Goal: Task Accomplishment & Management: Complete application form

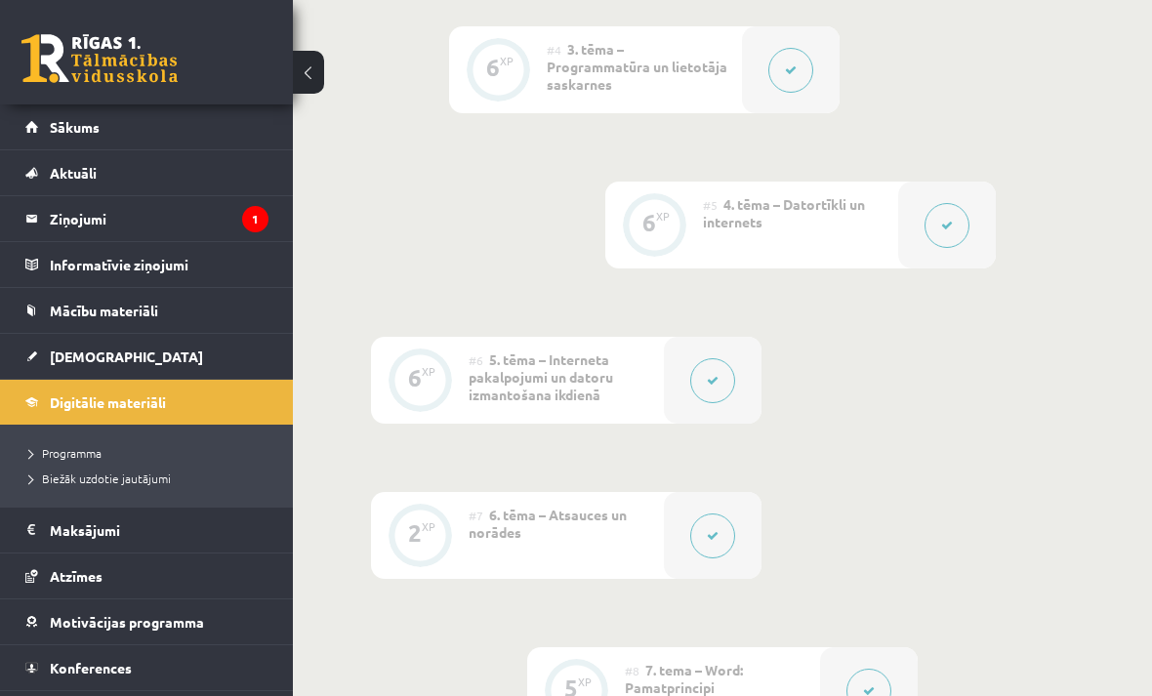
scroll to position [1252, 0]
click at [92, 353] on span "[DEMOGRAPHIC_DATA]" at bounding box center [126, 357] width 153 height 18
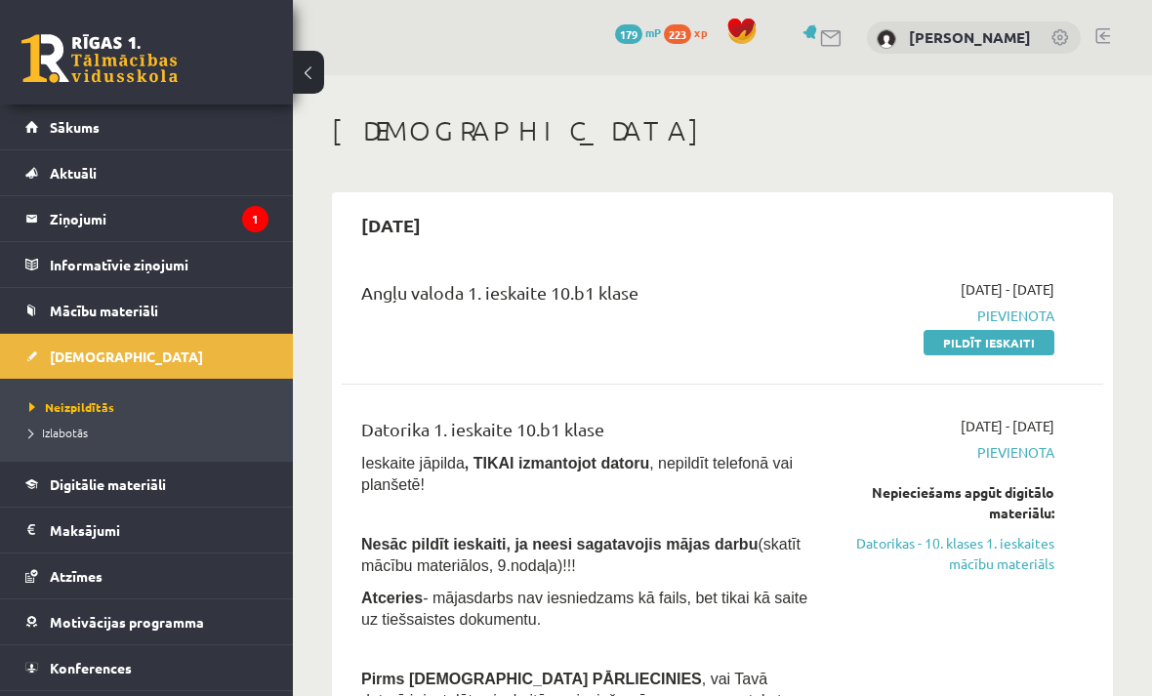
click at [112, 310] on span "Mācību materiāli" at bounding box center [104, 311] width 108 height 18
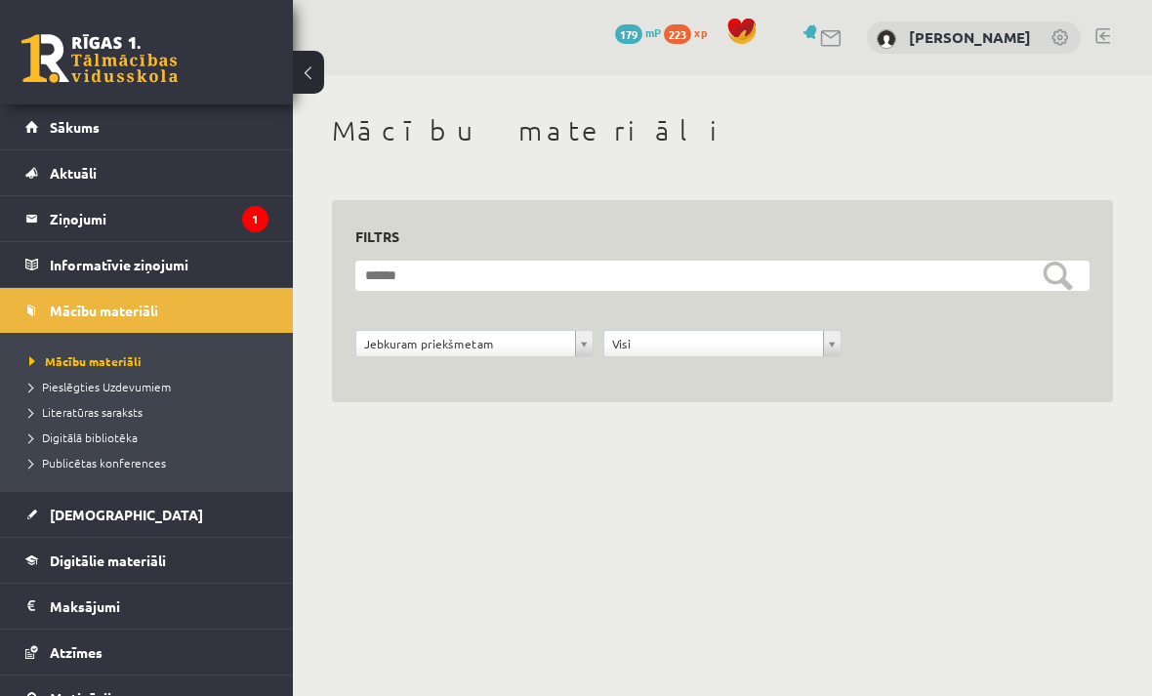
click at [143, 463] on span "Publicētas konferences" at bounding box center [97, 463] width 137 height 16
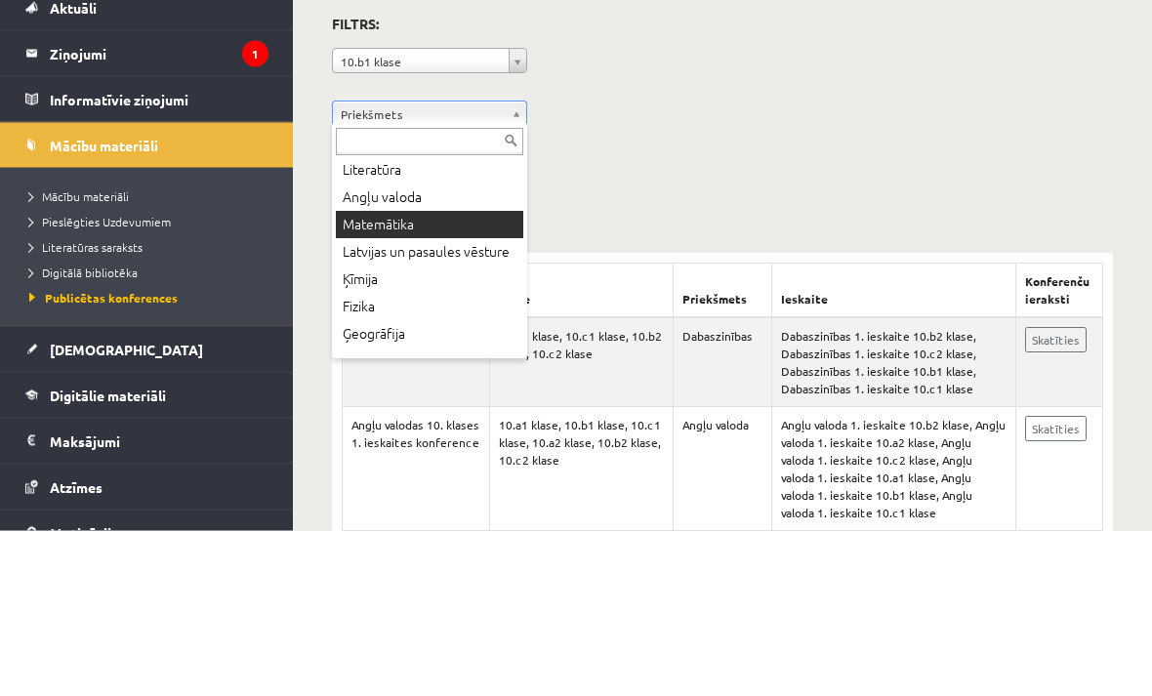
scroll to position [115, 0]
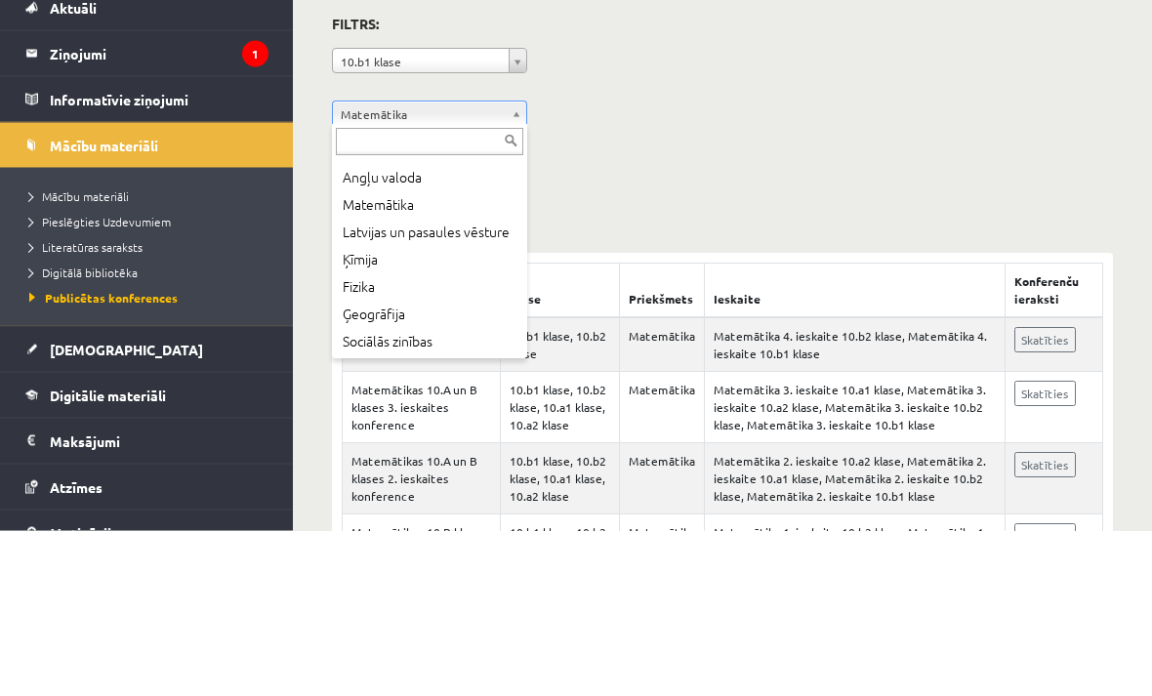
scroll to position [108, 0]
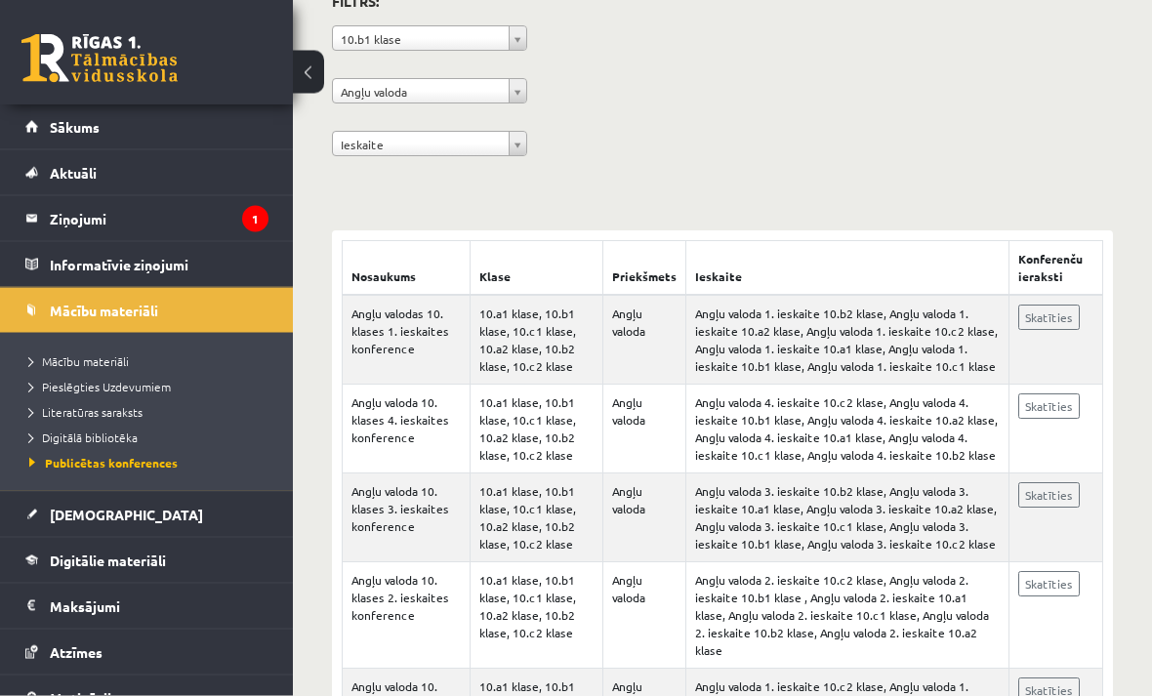
scroll to position [229, 0]
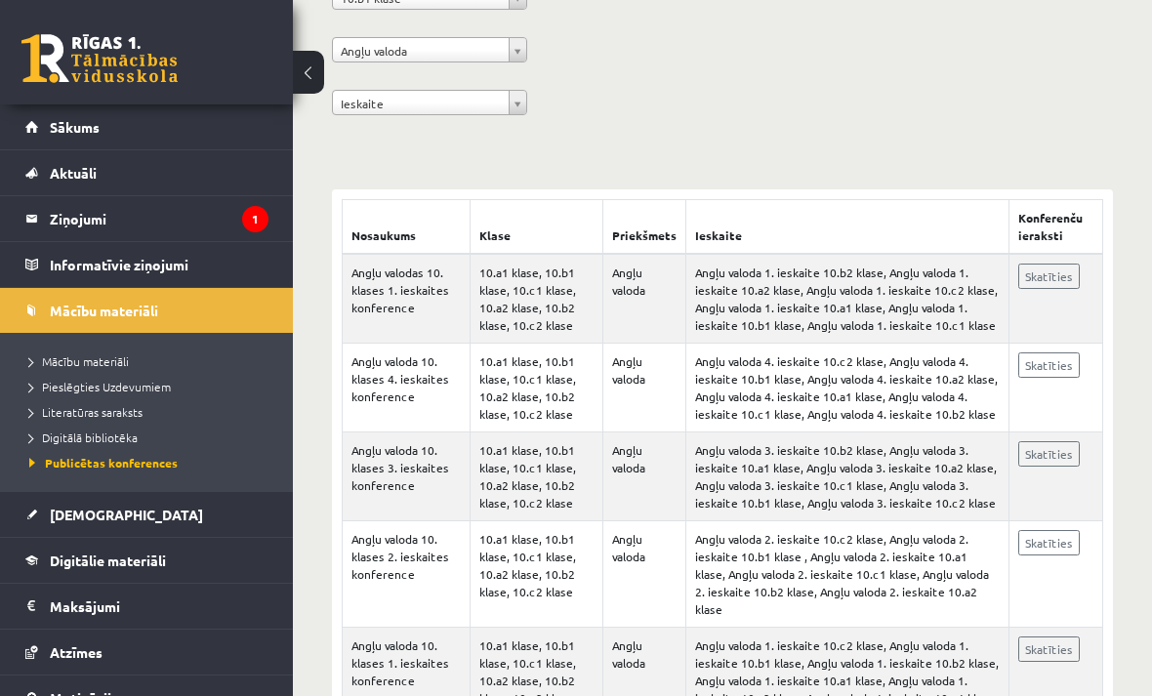
click at [1045, 284] on link "Skatīties" at bounding box center [1049, 276] width 62 height 25
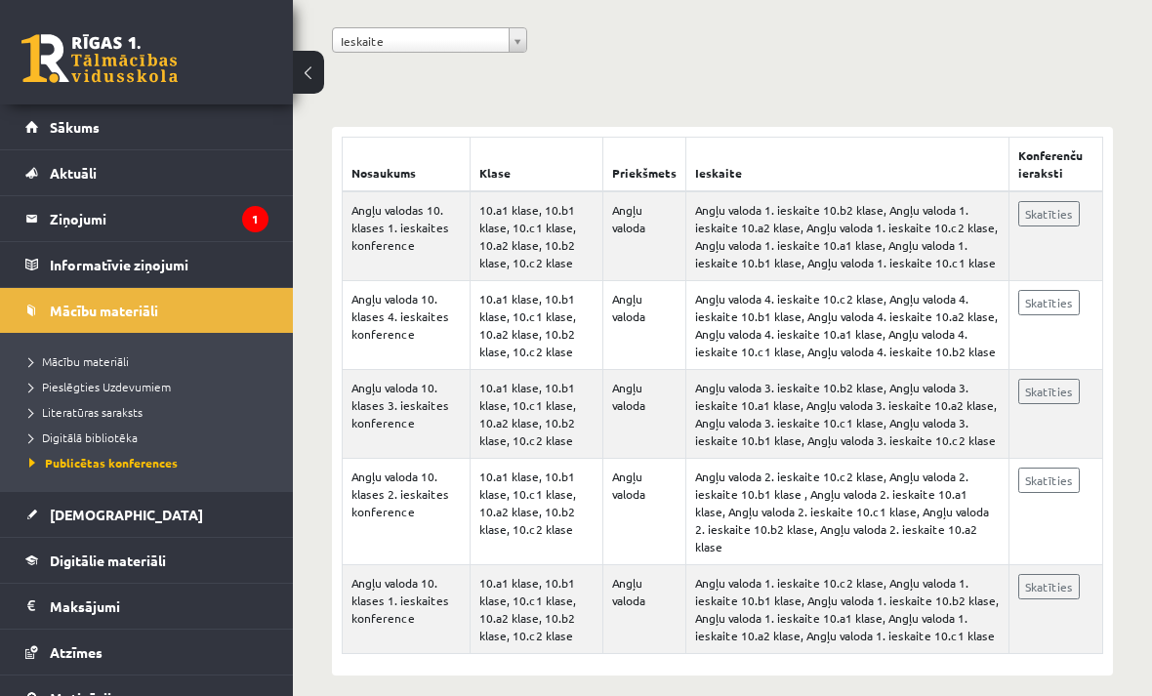
click at [86, 526] on link "[DEMOGRAPHIC_DATA]" at bounding box center [146, 514] width 243 height 45
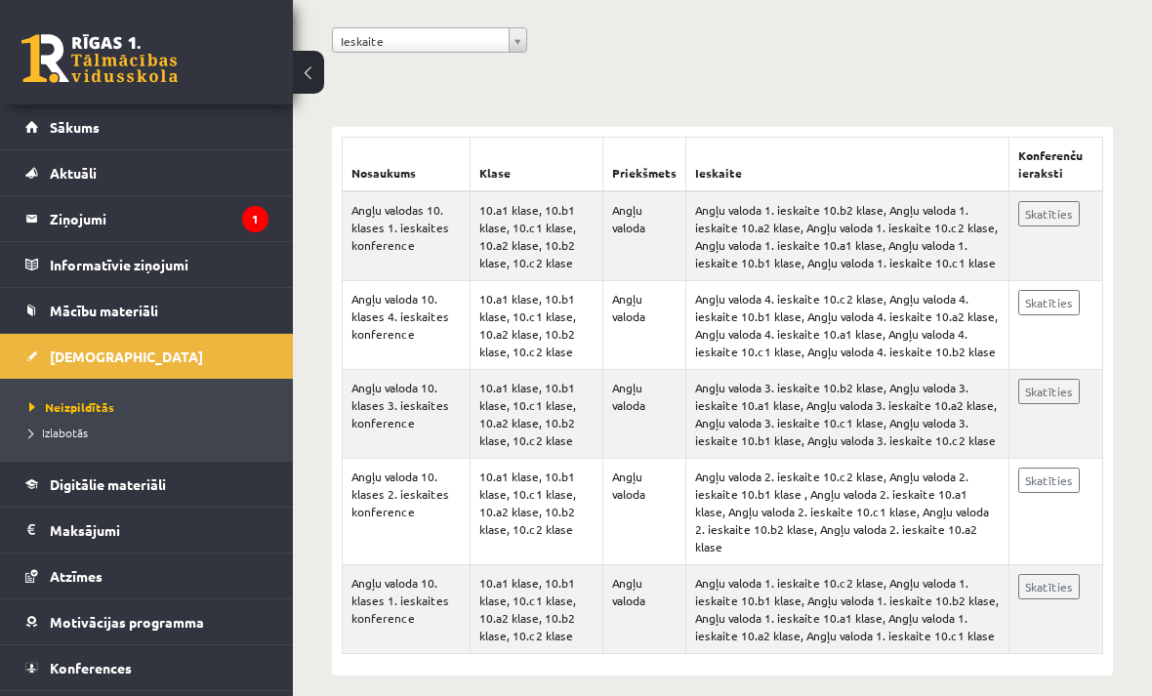
click at [94, 406] on span "Neizpildītās" at bounding box center [71, 407] width 85 height 16
click at [87, 358] on span "[DEMOGRAPHIC_DATA]" at bounding box center [126, 357] width 153 height 18
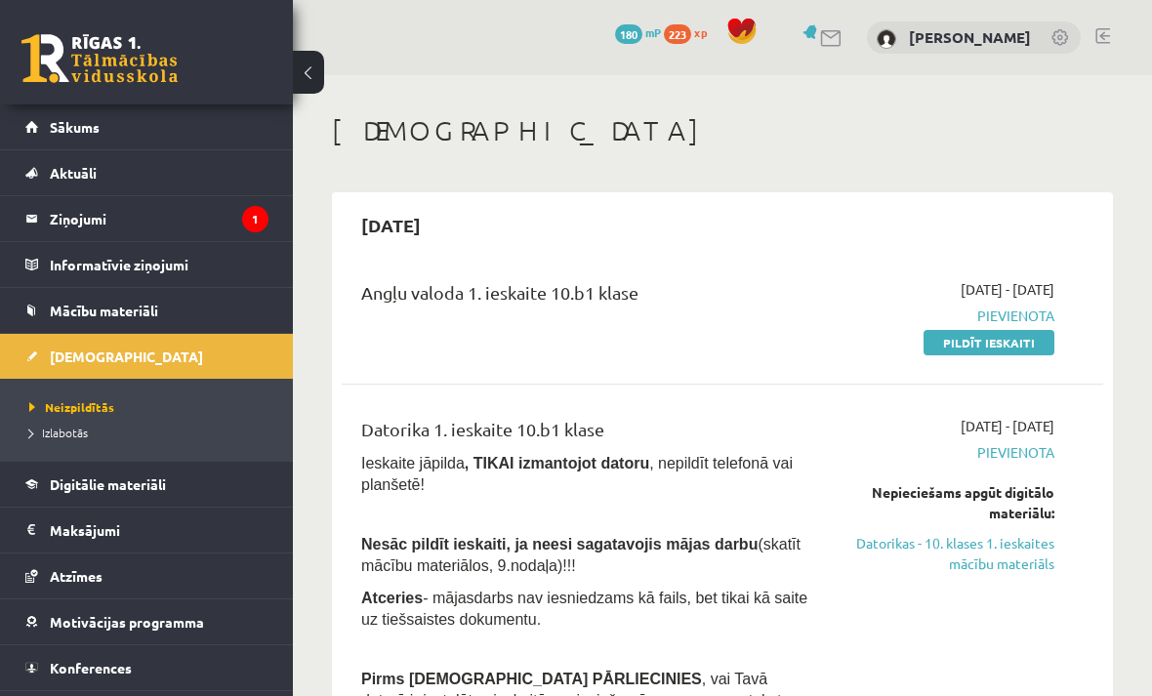
click at [970, 347] on link "Pildīt ieskaiti" at bounding box center [989, 342] width 131 height 25
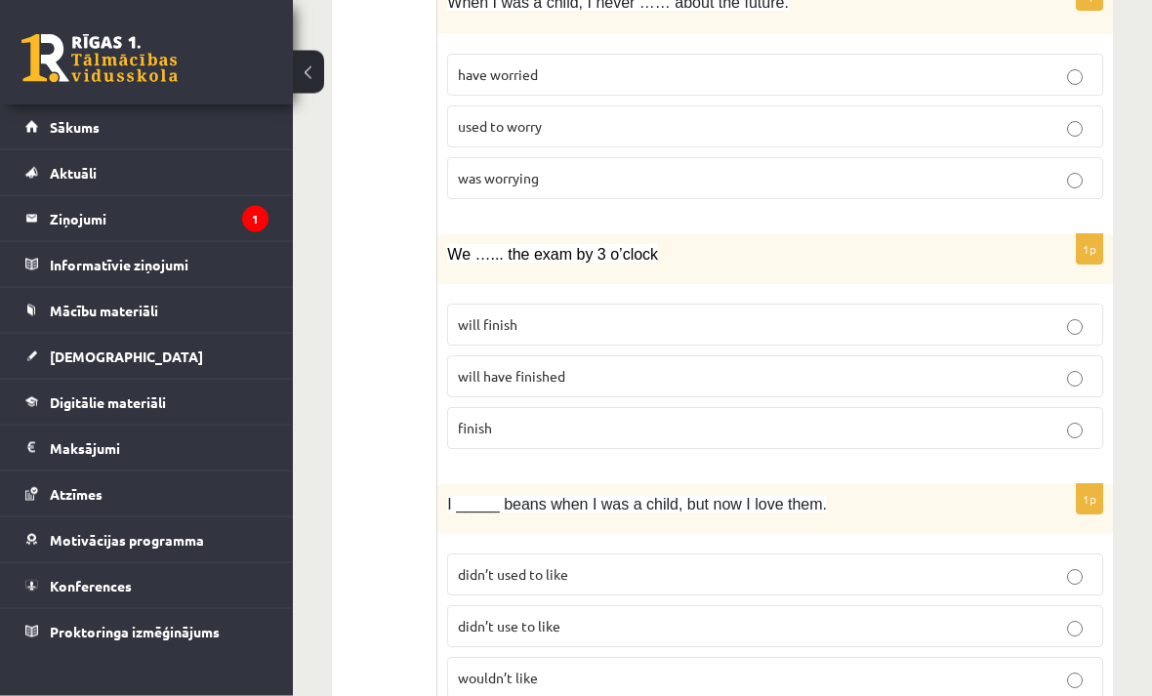
scroll to position [3941, 0]
click at [1072, 360] on label "will have finished" at bounding box center [775, 376] width 656 height 42
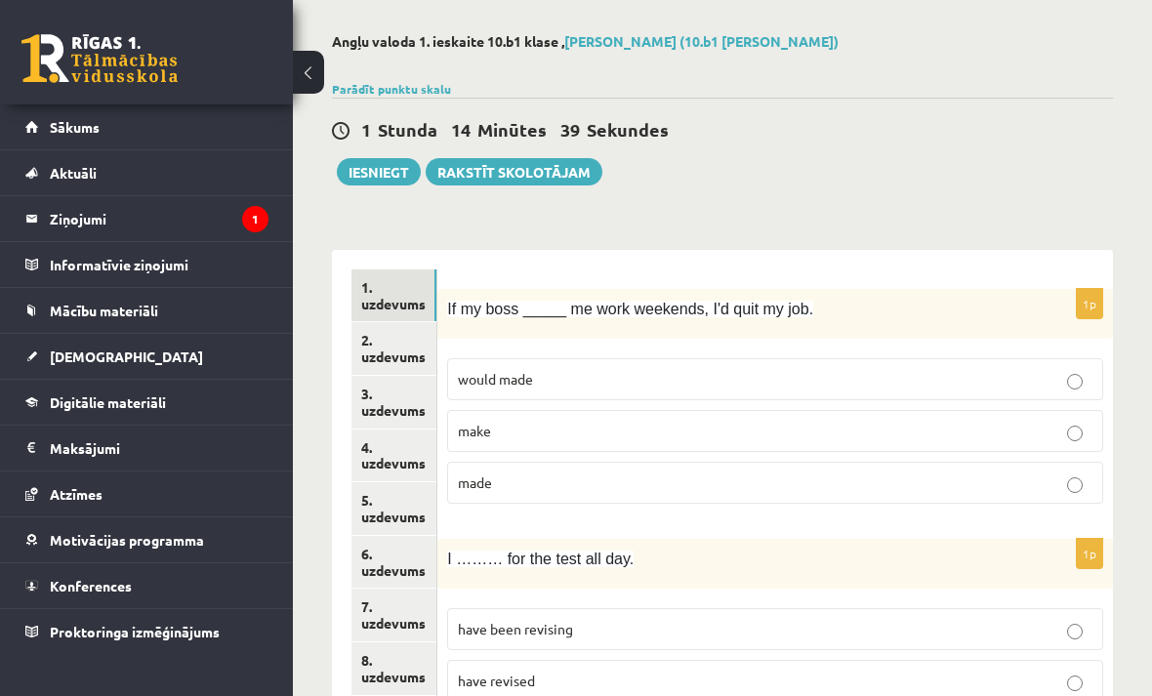
scroll to position [0, 0]
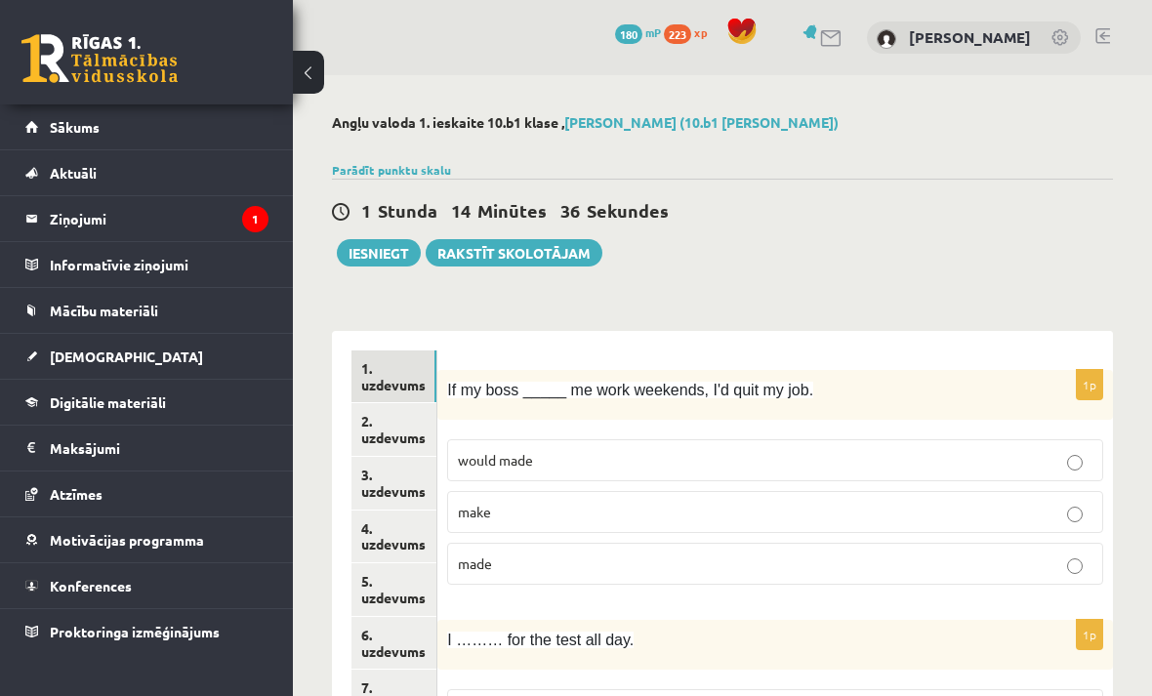
click at [395, 431] on link "2. uzdevums" at bounding box center [393, 429] width 85 height 53
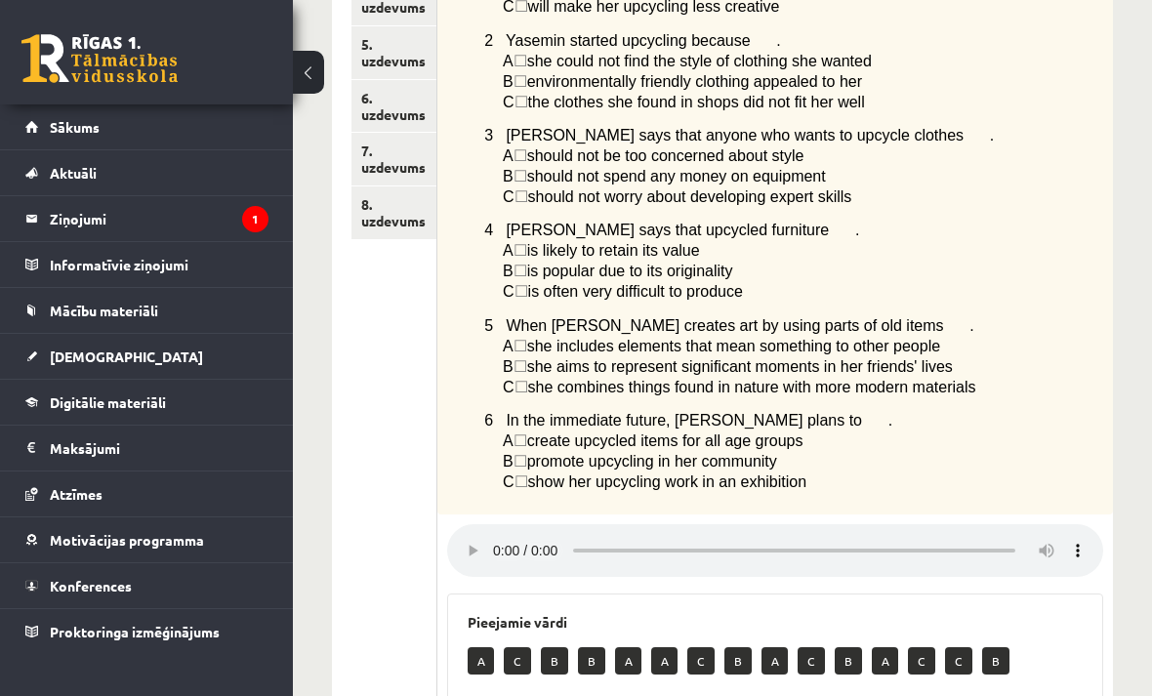
scroll to position [536, 0]
click at [500, 538] on audio at bounding box center [775, 551] width 656 height 53
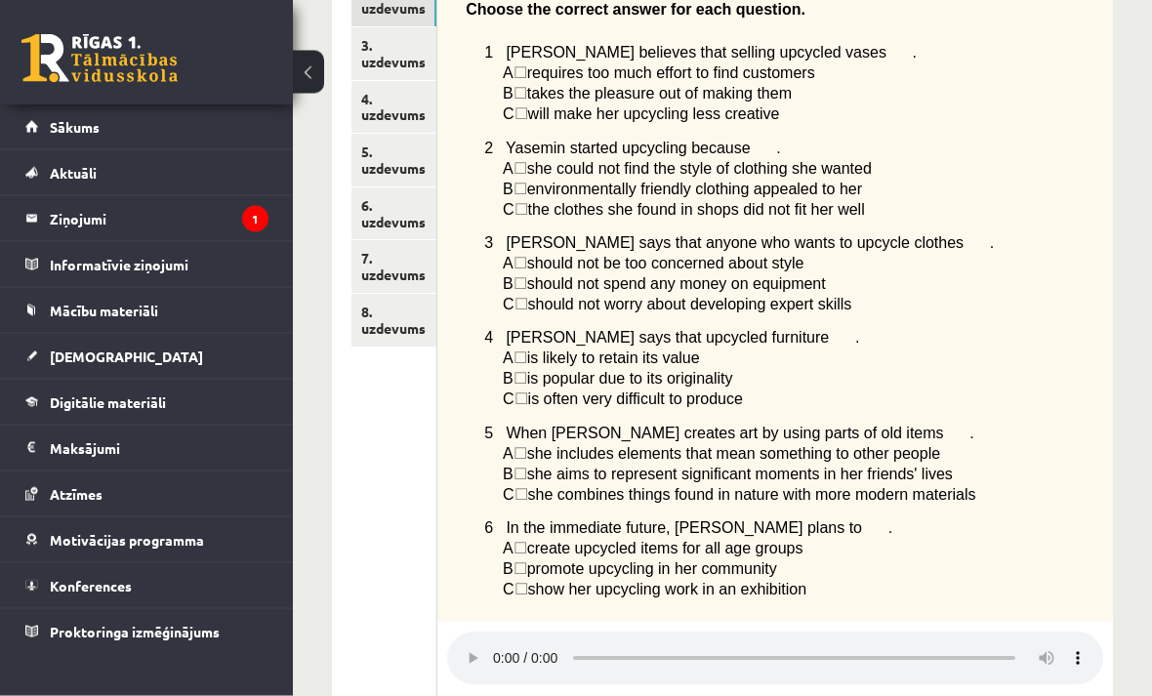
scroll to position [430, 0]
click at [495, 643] on audio at bounding box center [775, 658] width 656 height 53
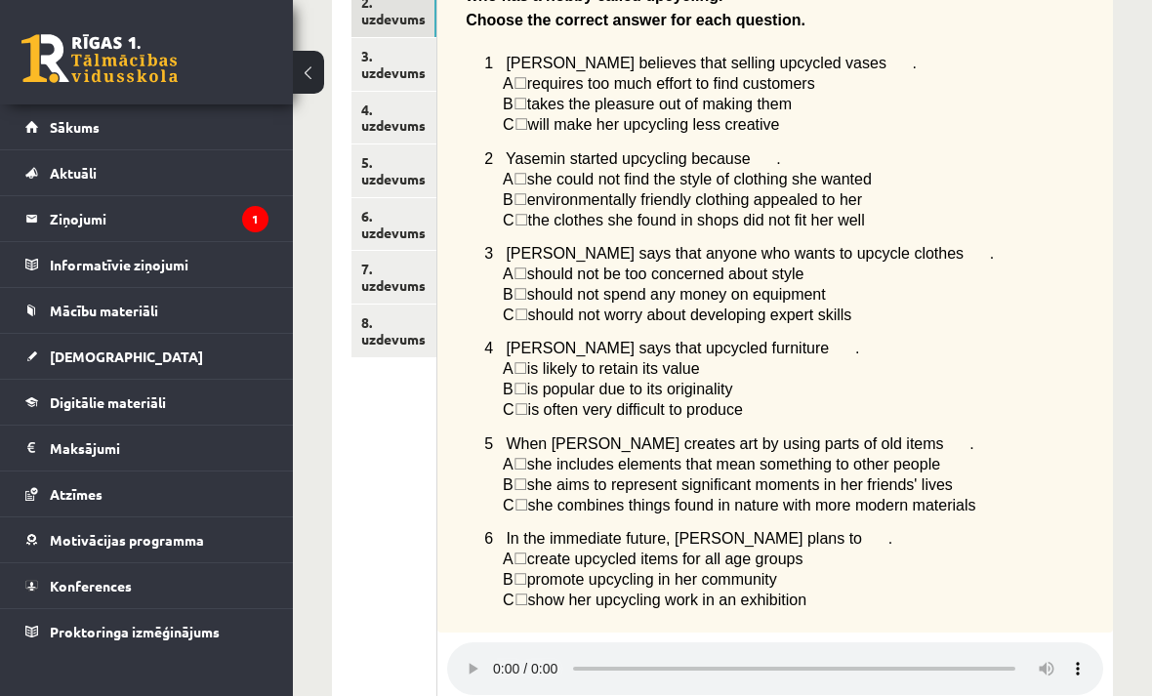
scroll to position [417, 0]
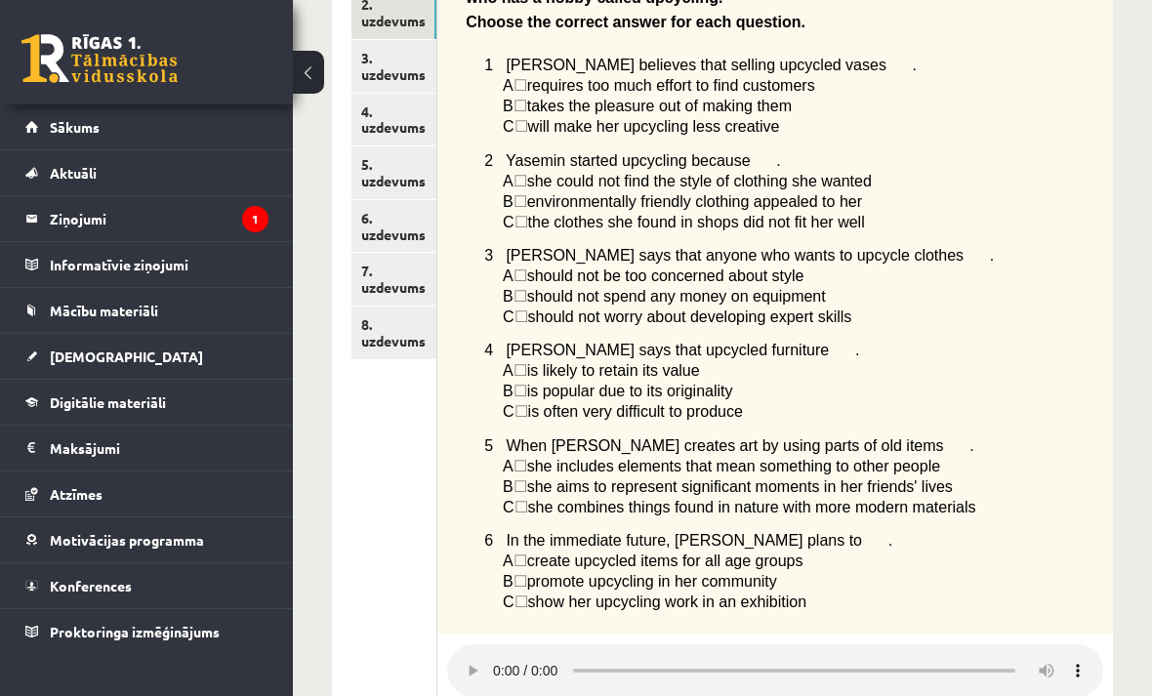
click at [500, 666] on audio at bounding box center [775, 670] width 656 height 53
click at [503, 661] on audio at bounding box center [775, 670] width 656 height 53
click at [509, 660] on audio at bounding box center [775, 670] width 656 height 53
click at [508, 658] on audio at bounding box center [775, 670] width 656 height 53
click at [493, 662] on audio at bounding box center [775, 670] width 656 height 53
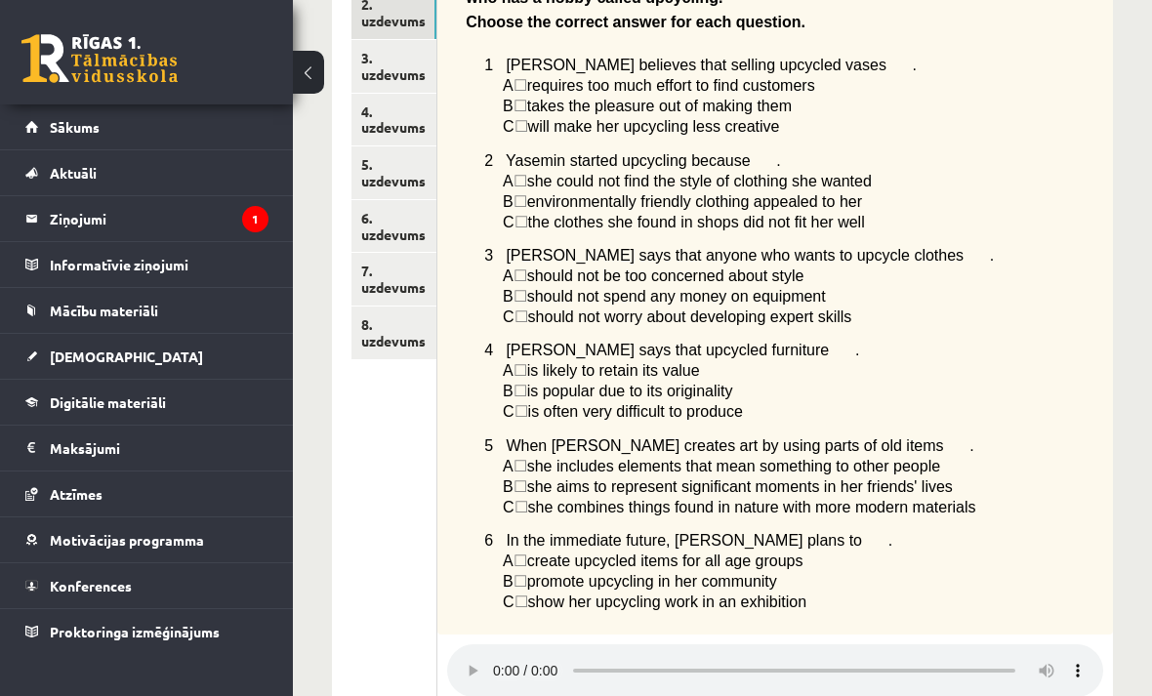
click at [502, 659] on audio at bounding box center [775, 670] width 656 height 53
click at [503, 665] on audio at bounding box center [775, 670] width 656 height 53
click at [599, 656] on audio at bounding box center [775, 670] width 656 height 53
click at [504, 661] on audio at bounding box center [775, 670] width 656 height 53
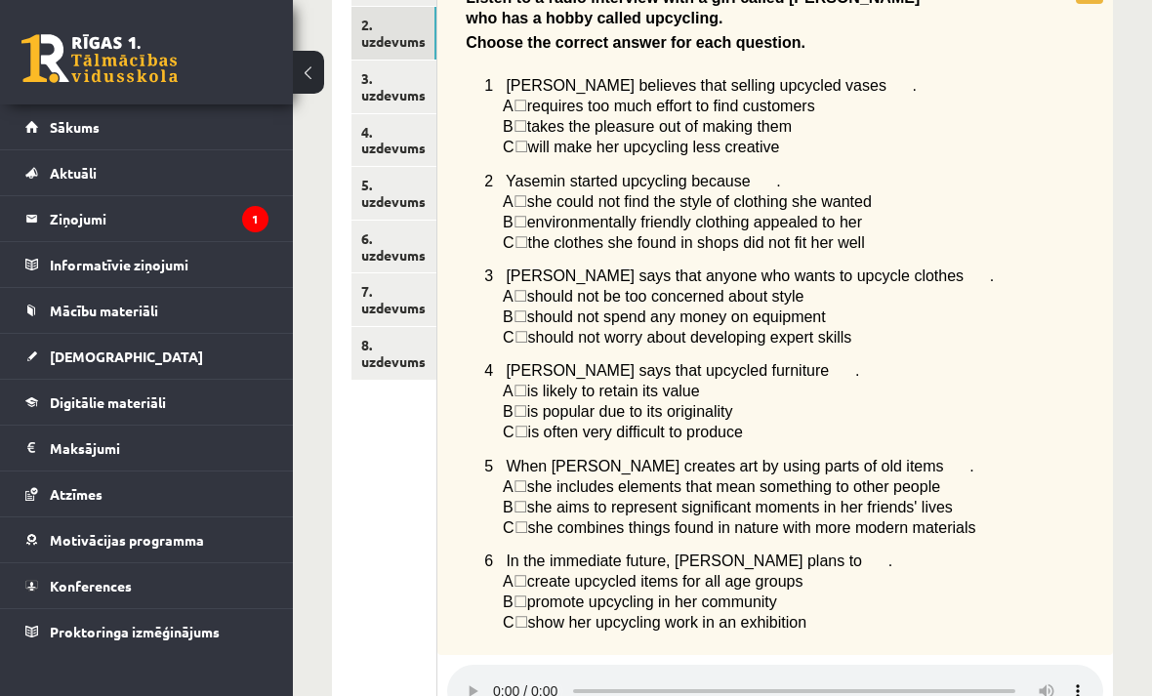
click at [503, 675] on audio at bounding box center [775, 691] width 656 height 53
click at [501, 681] on audio at bounding box center [775, 691] width 656 height 53
click at [503, 678] on audio at bounding box center [775, 691] width 656 height 53
click at [503, 684] on audio at bounding box center [775, 691] width 656 height 53
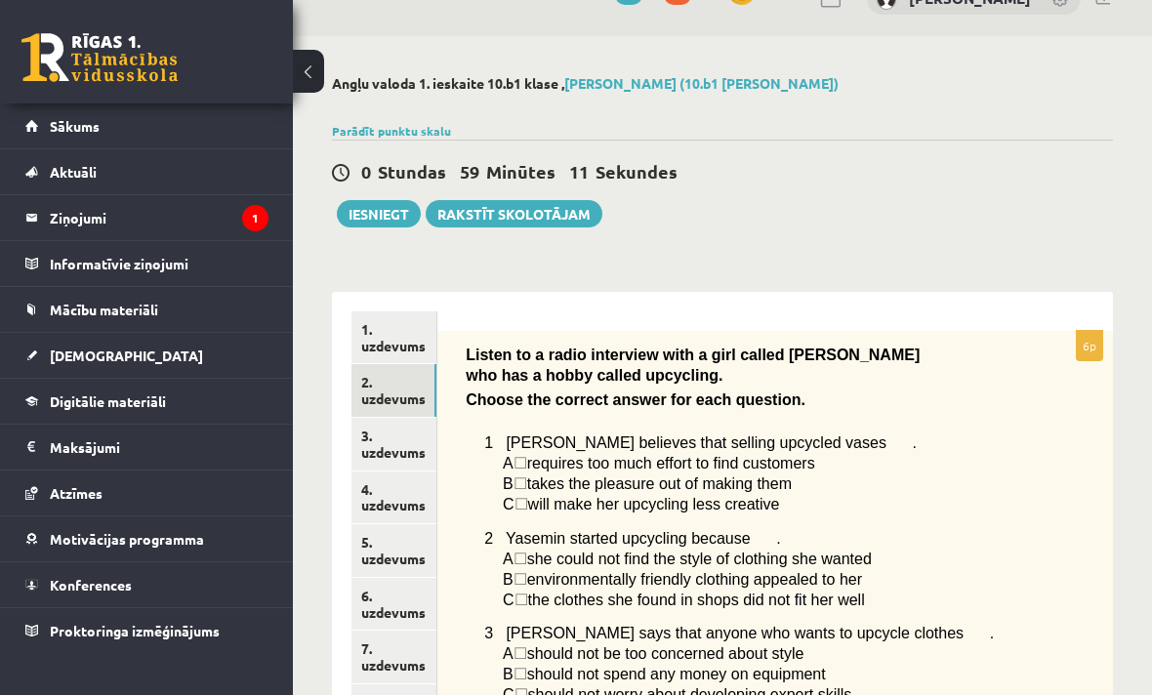
scroll to position [37, 0]
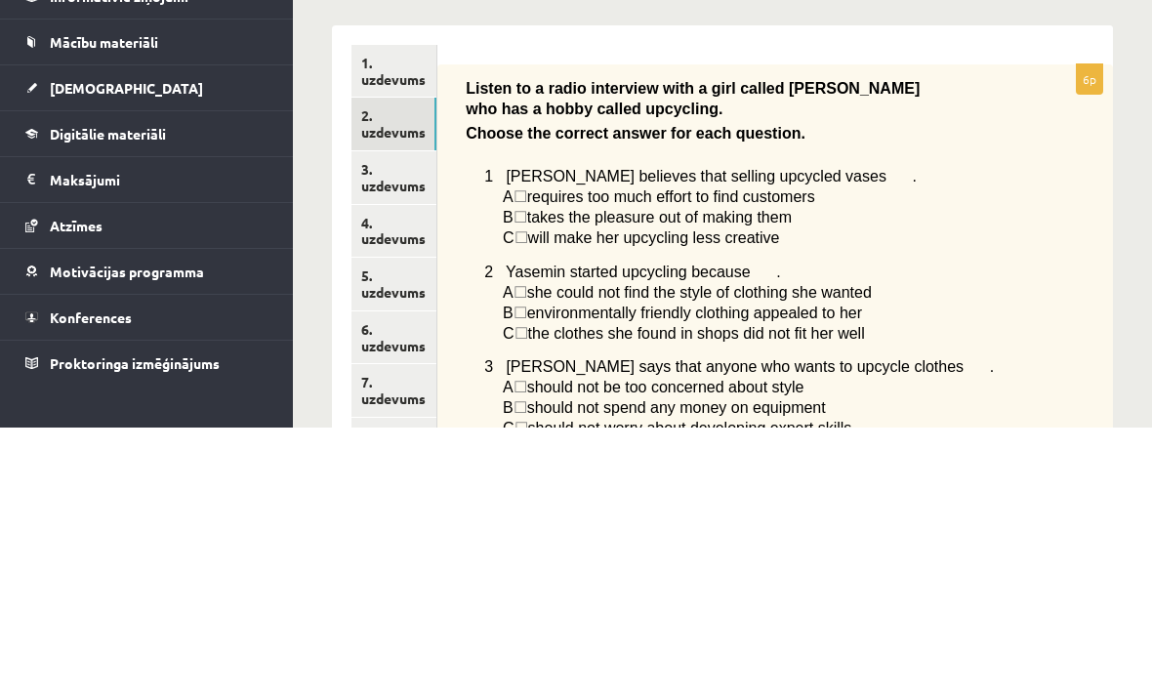
click at [404, 420] on link "3. uzdevums" at bounding box center [393, 446] width 85 height 53
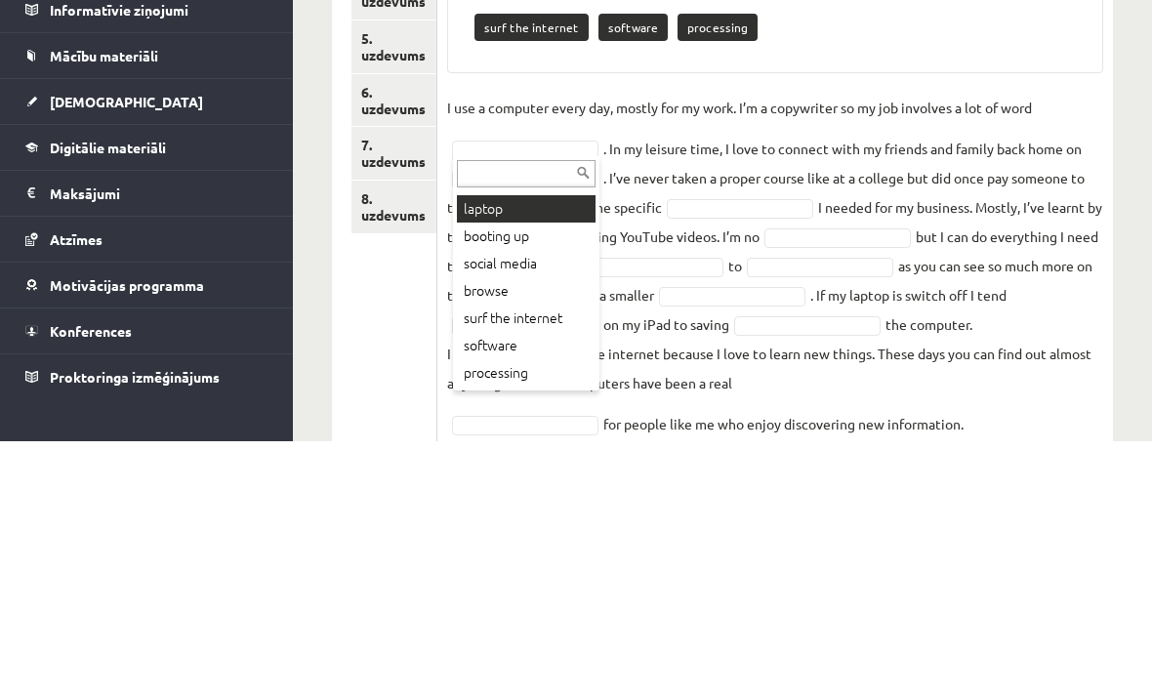
scroll to position [105, 0]
type input "*"
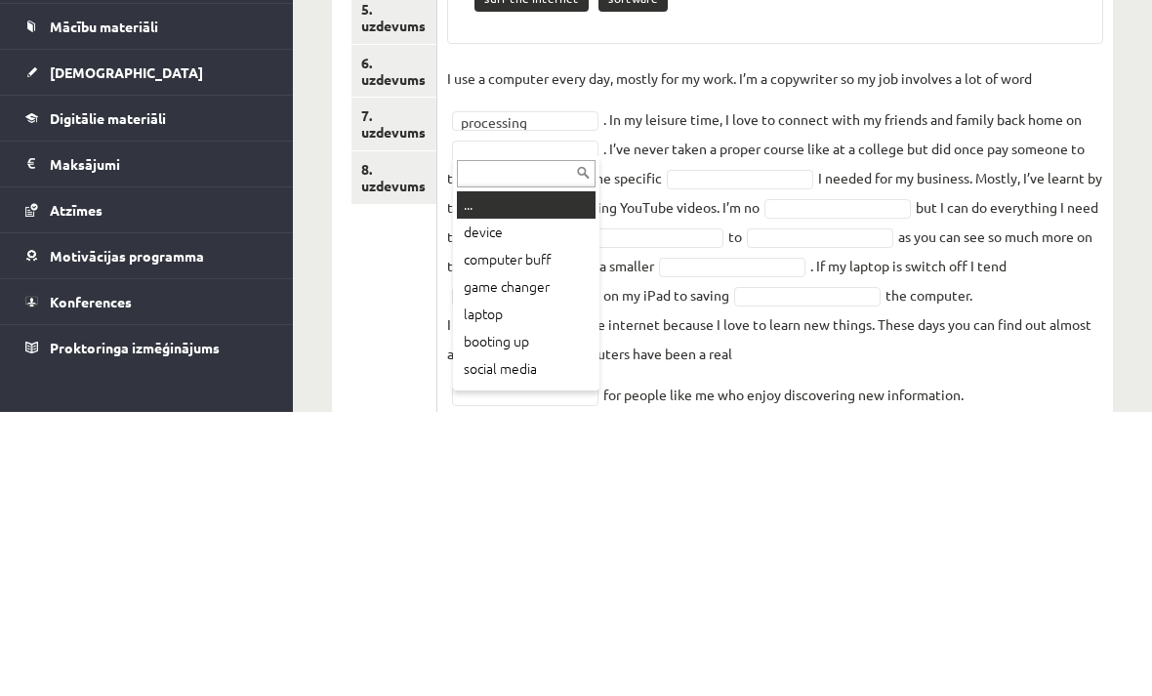
type input "*"
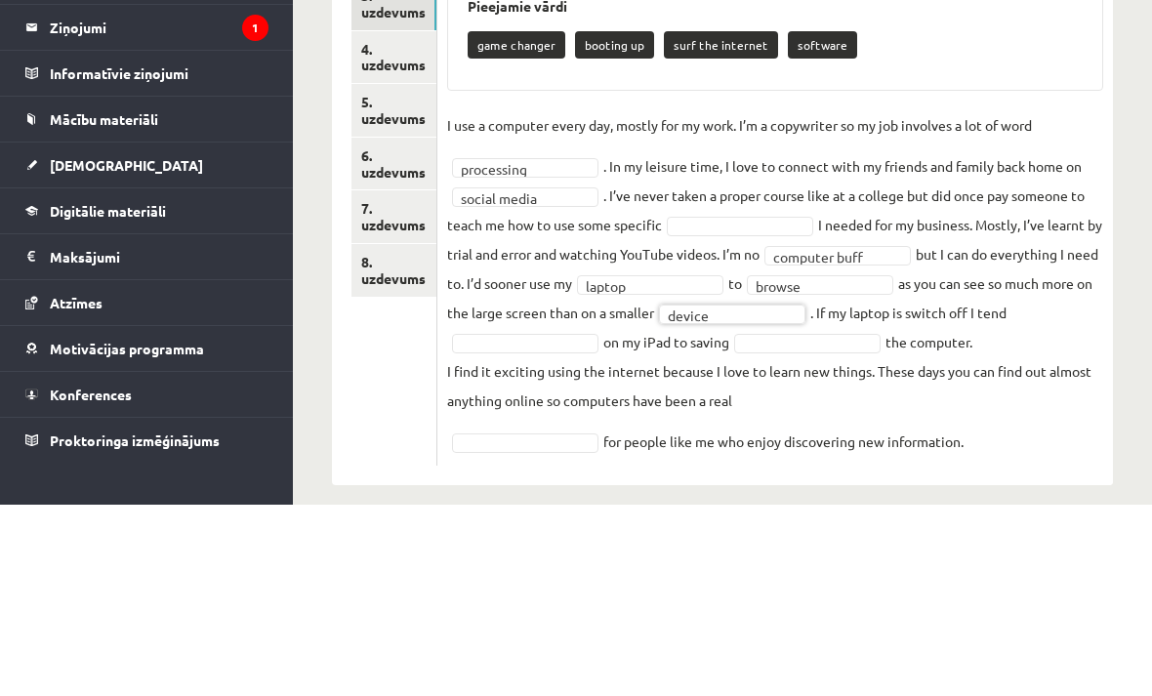
click at [1149, 340] on div "Angļu valoda 1. ieskaite 10.b1 [PERSON_NAME] Kairiša (10.b1 [PERSON_NAME]) Parā…" at bounding box center [722, 251] width 859 height 928
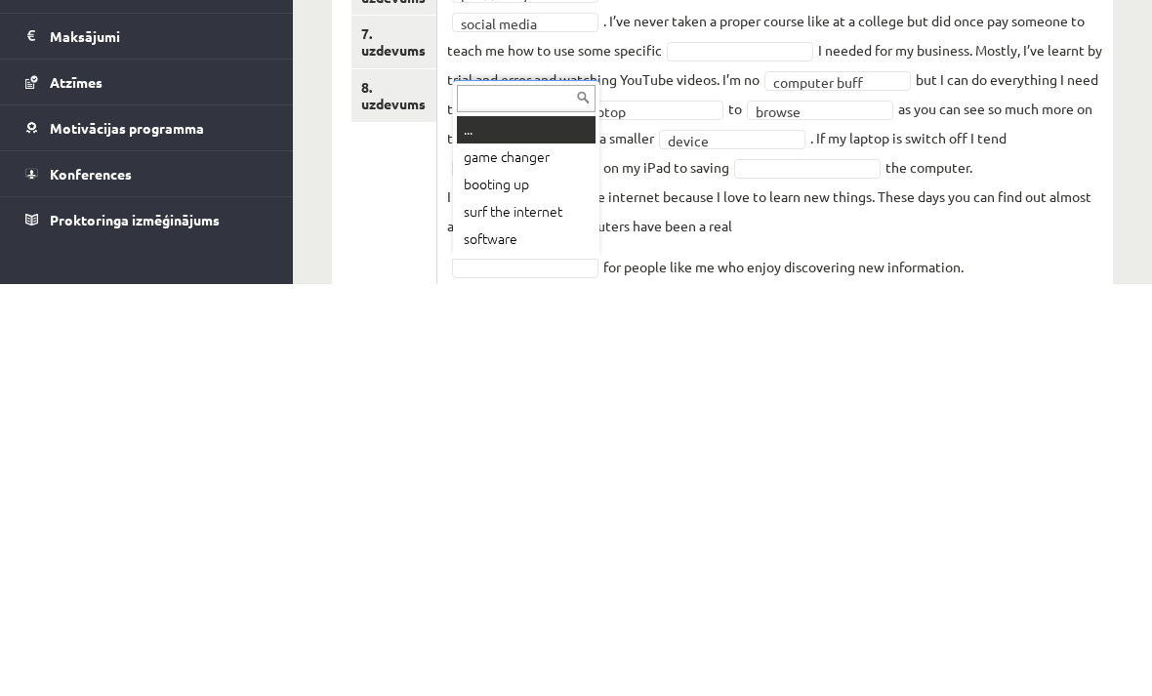
scroll to position [305, 0]
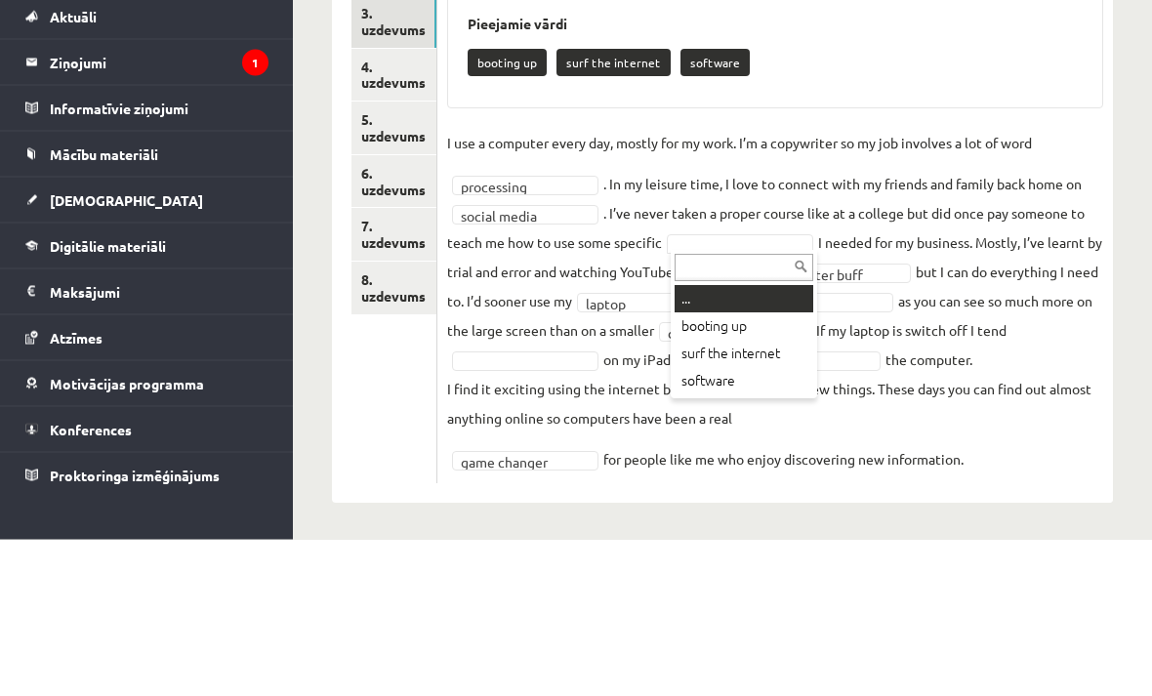
type input "*"
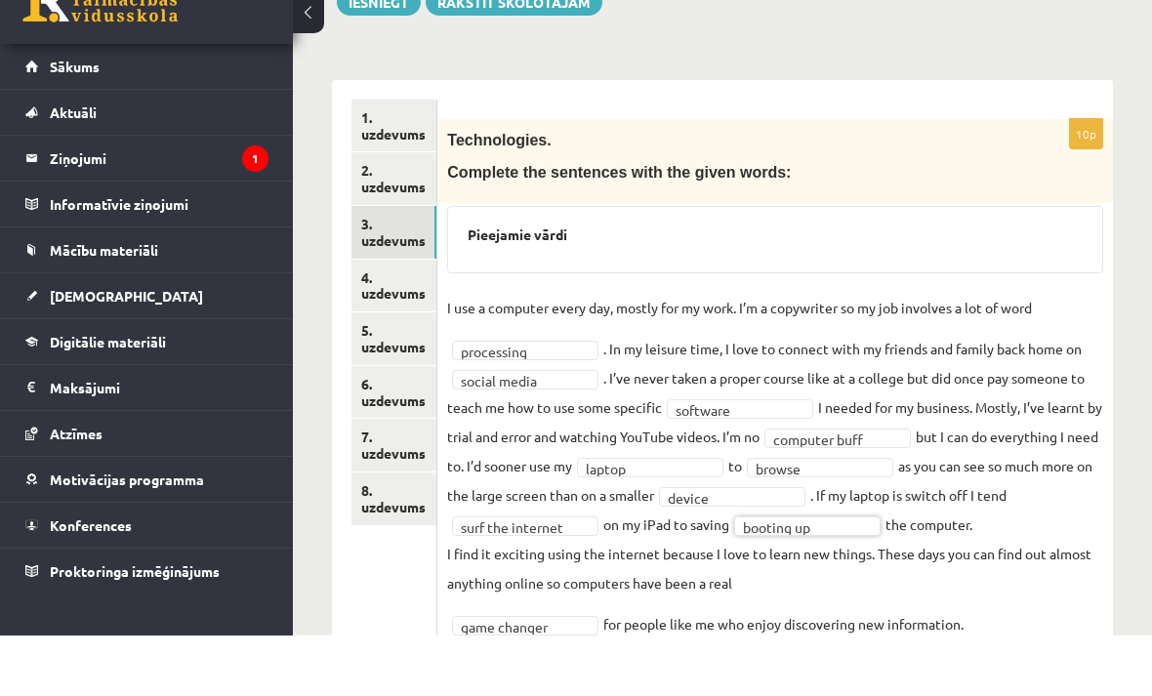
scroll to position [104, 0]
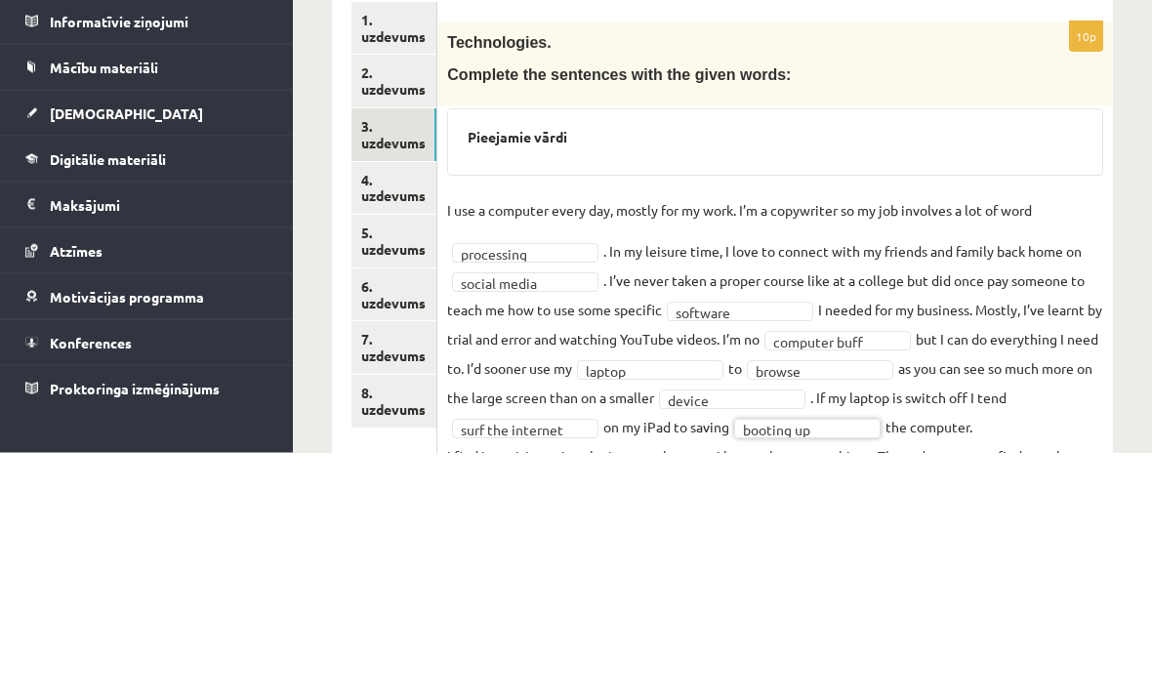
click at [396, 406] on link "4. uzdevums" at bounding box center [393, 432] width 85 height 53
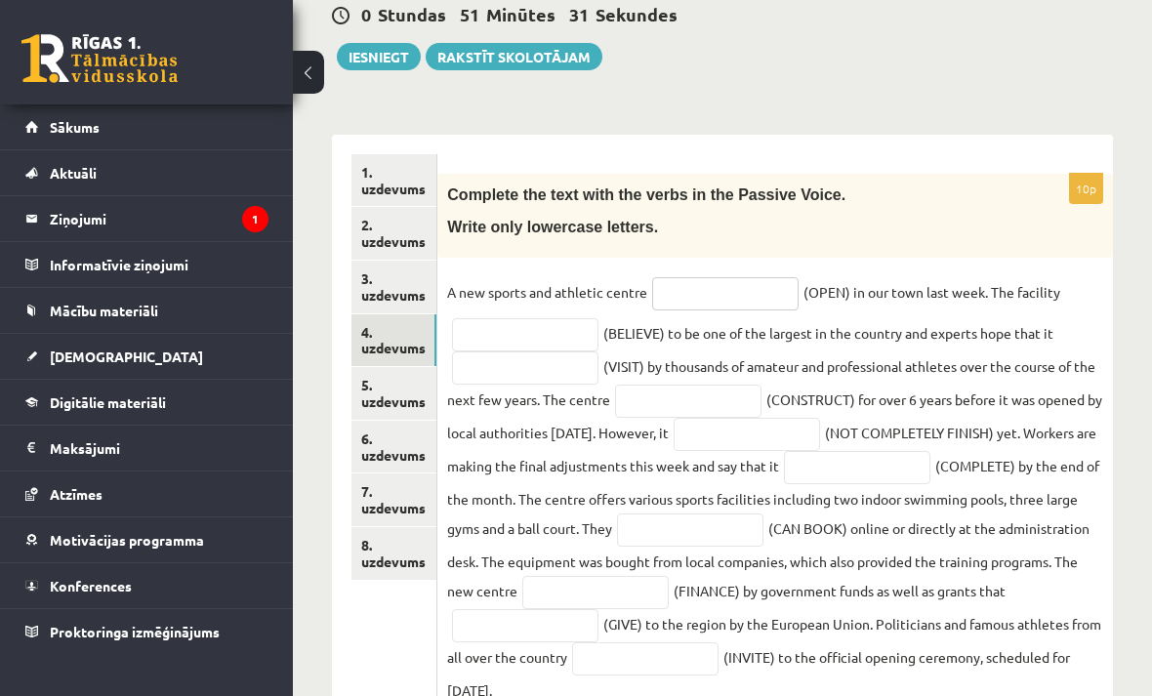
click at [738, 300] on input "text" at bounding box center [725, 293] width 146 height 33
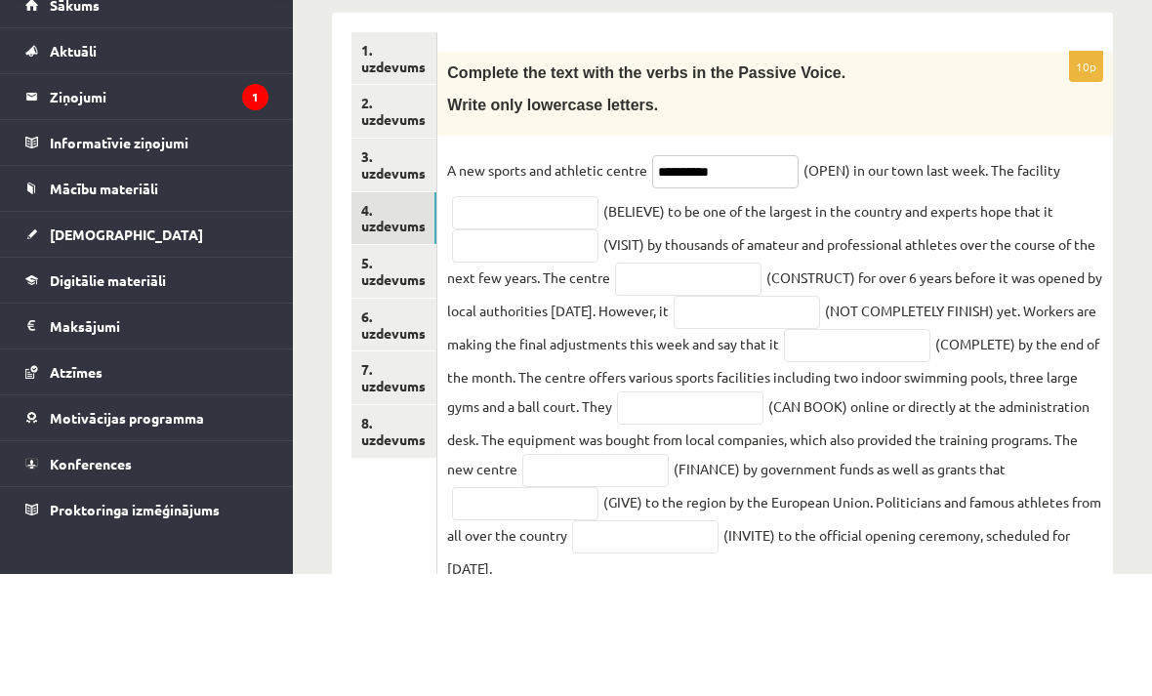
type input "**********"
click at [542, 318] on input "text" at bounding box center [525, 334] width 146 height 33
type input "**********"
click at [538, 351] on input "text" at bounding box center [525, 367] width 146 height 33
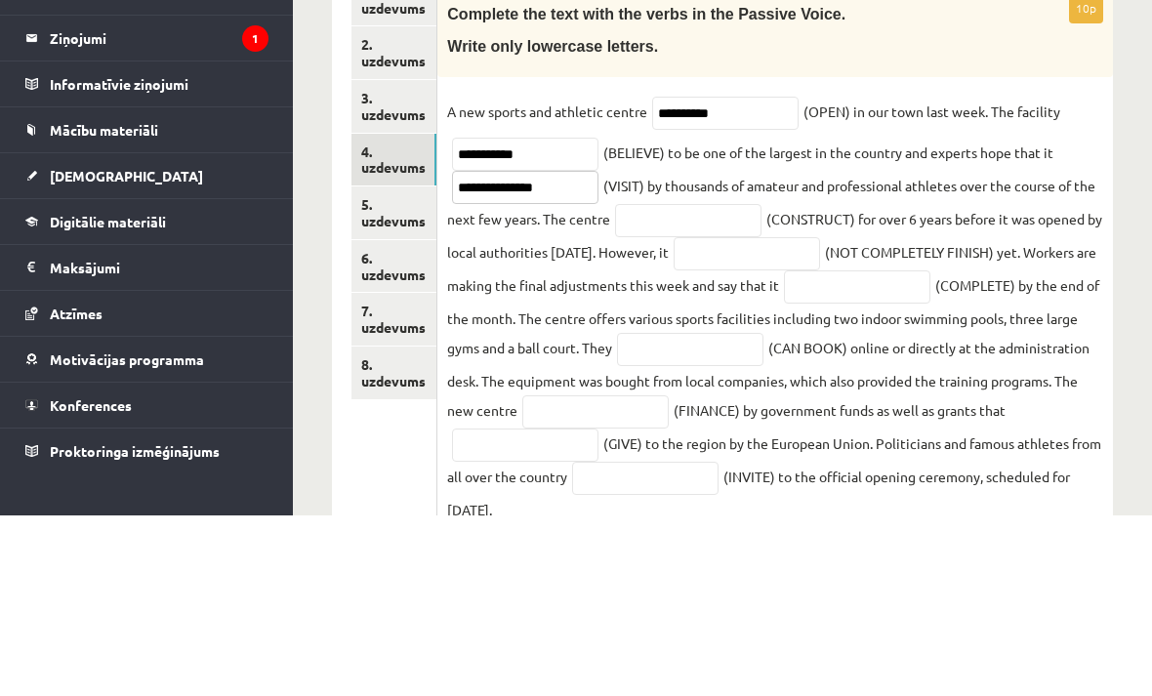
type input "**********"
click at [693, 385] on input "text" at bounding box center [688, 401] width 146 height 33
type input "**********"
click at [798, 418] on input "text" at bounding box center [747, 434] width 146 height 33
type input "*"
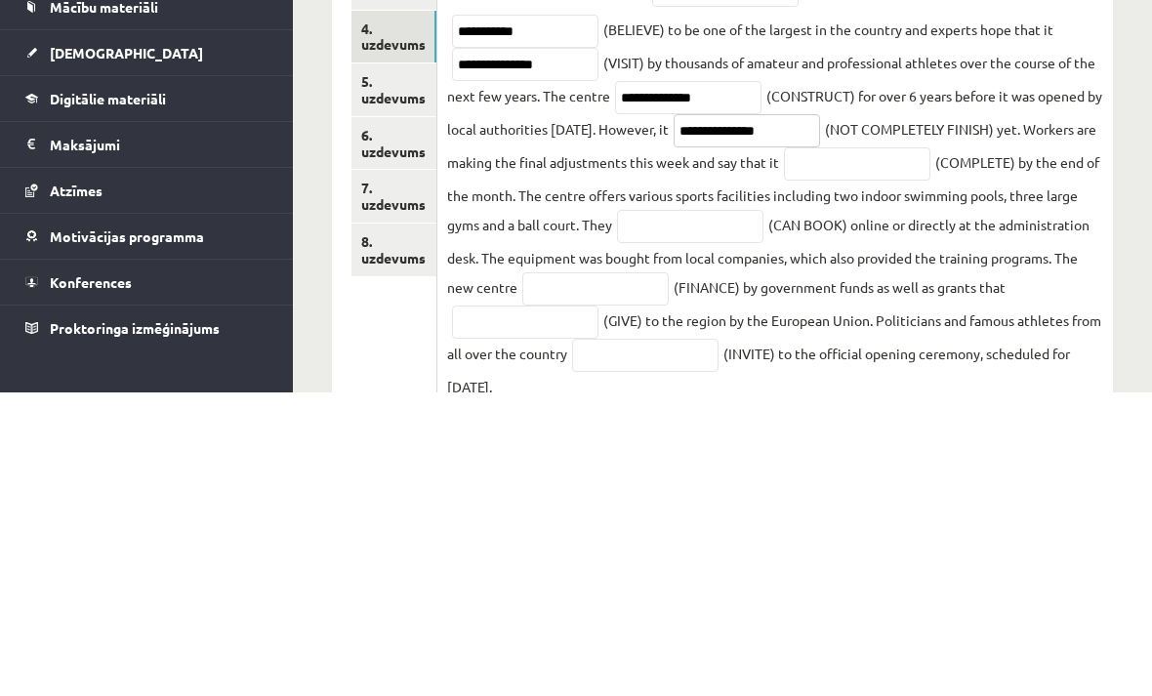
type input "**********"
click at [927, 451] on input "text" at bounding box center [857, 467] width 146 height 33
type input "**********"
click at [758, 514] on input "text" at bounding box center [690, 530] width 146 height 33
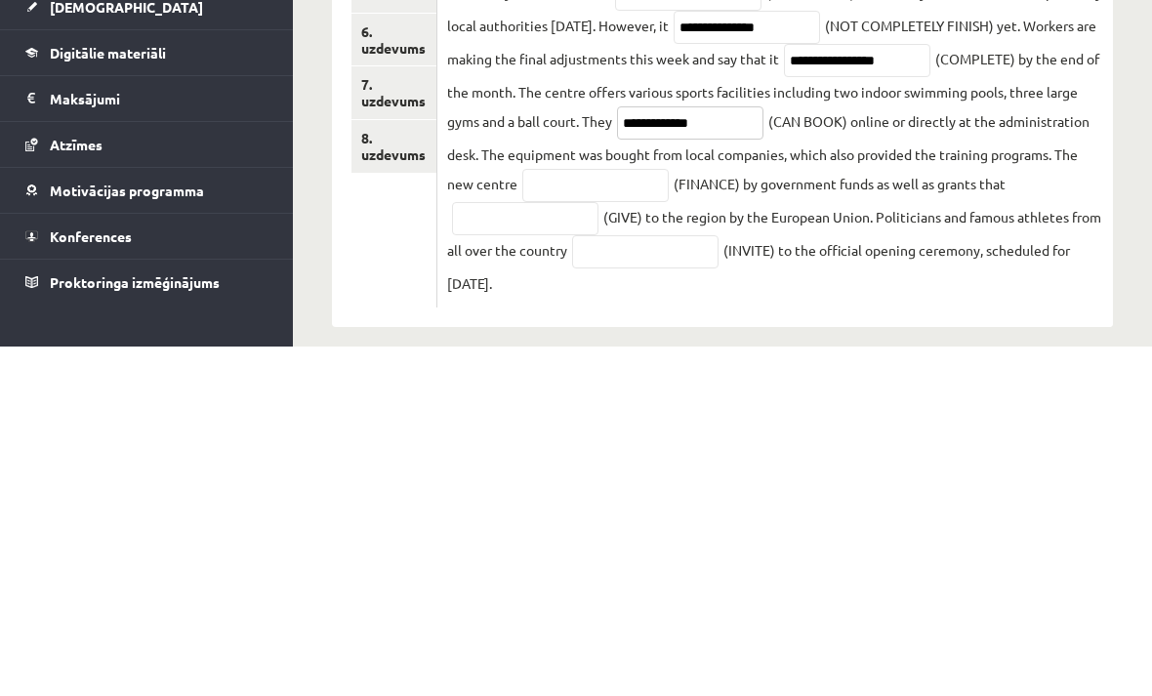
scroll to position [255, 0]
type input "**********"
click at [669, 517] on input "text" at bounding box center [595, 533] width 146 height 33
type input "**********"
click at [557, 551] on input "text" at bounding box center [525, 567] width 146 height 33
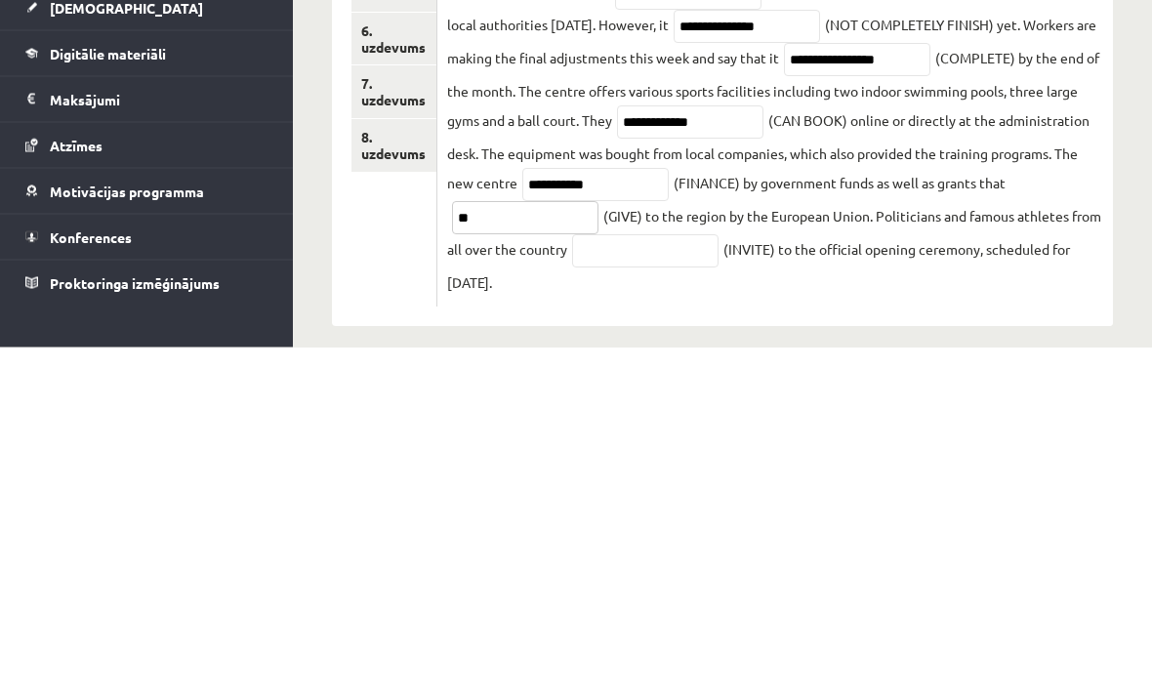
type input "*"
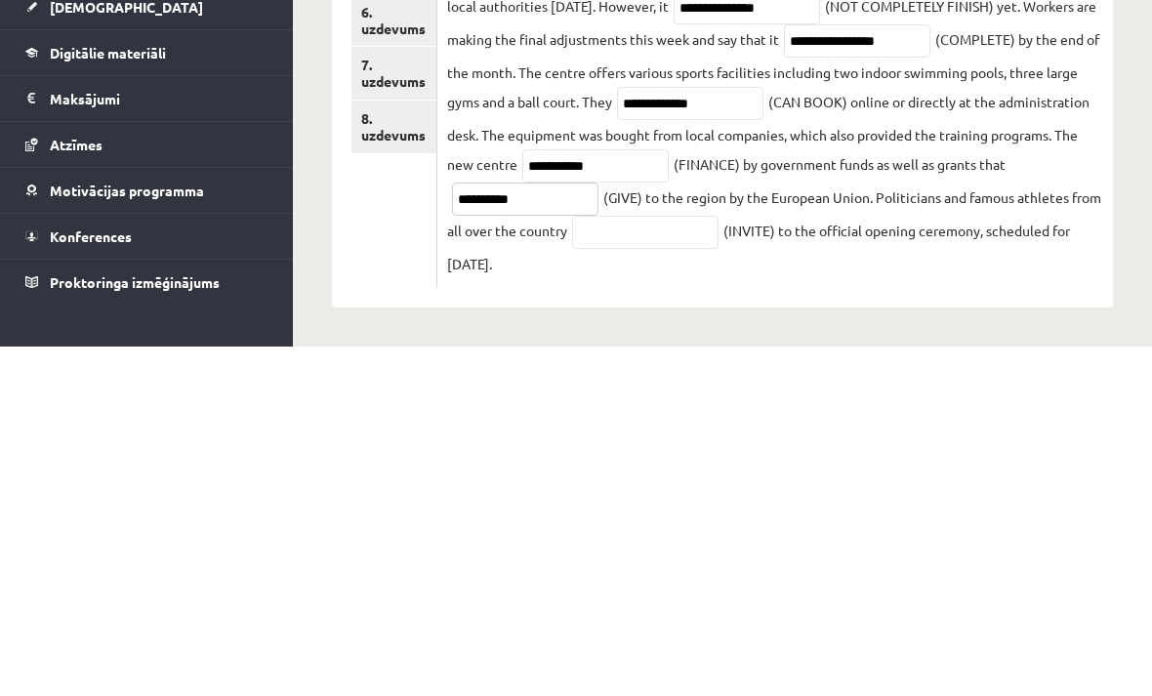
scroll to position [319, 0]
type input "**********"
click at [681, 565] on input "text" at bounding box center [645, 581] width 146 height 33
type input "*"
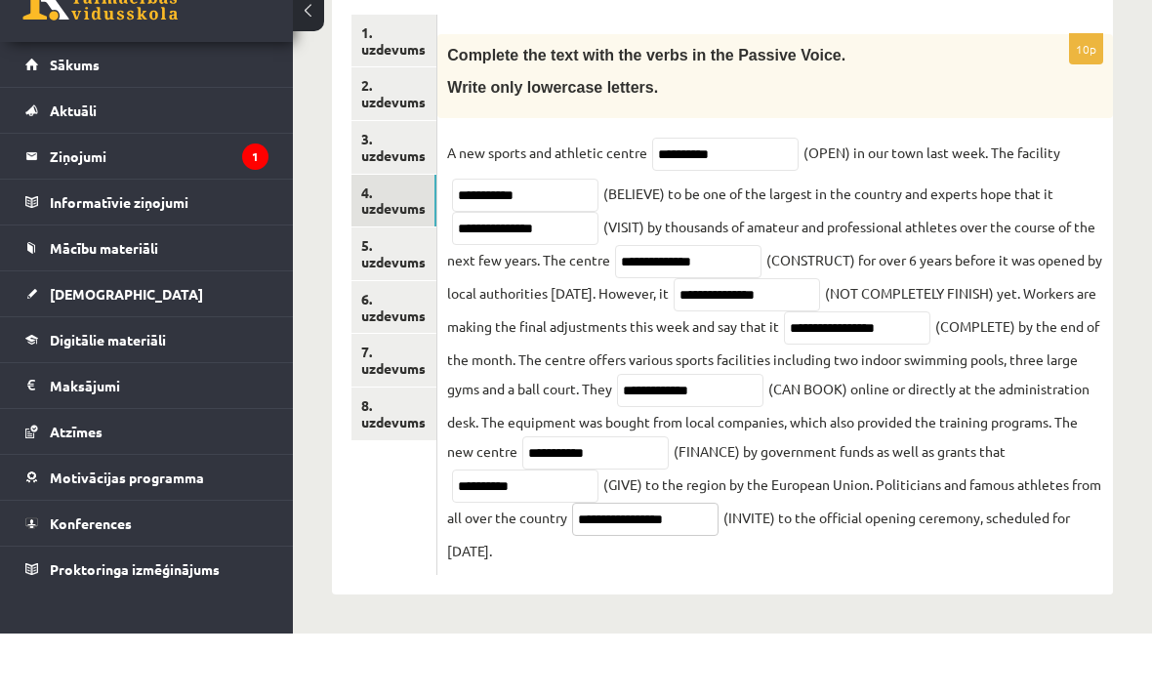
type input "**********"
click at [405, 290] on link "5. uzdevums" at bounding box center [393, 316] width 85 height 53
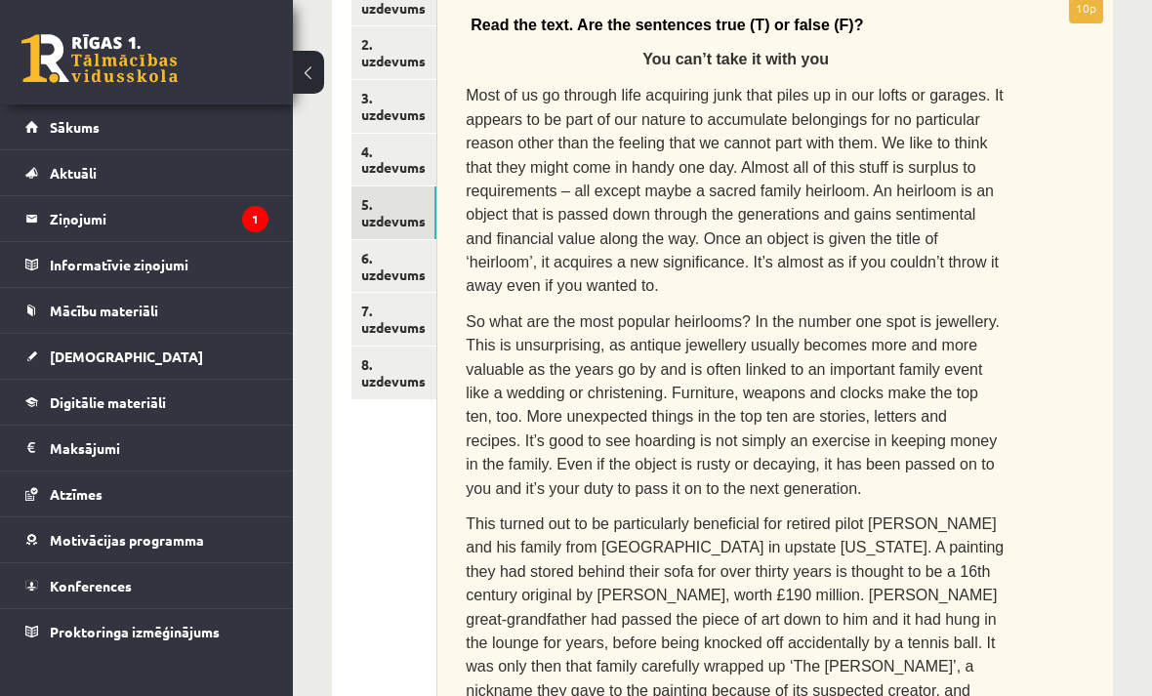
scroll to position [377, 0]
click at [383, 255] on link "6. uzdevums" at bounding box center [393, 266] width 85 height 53
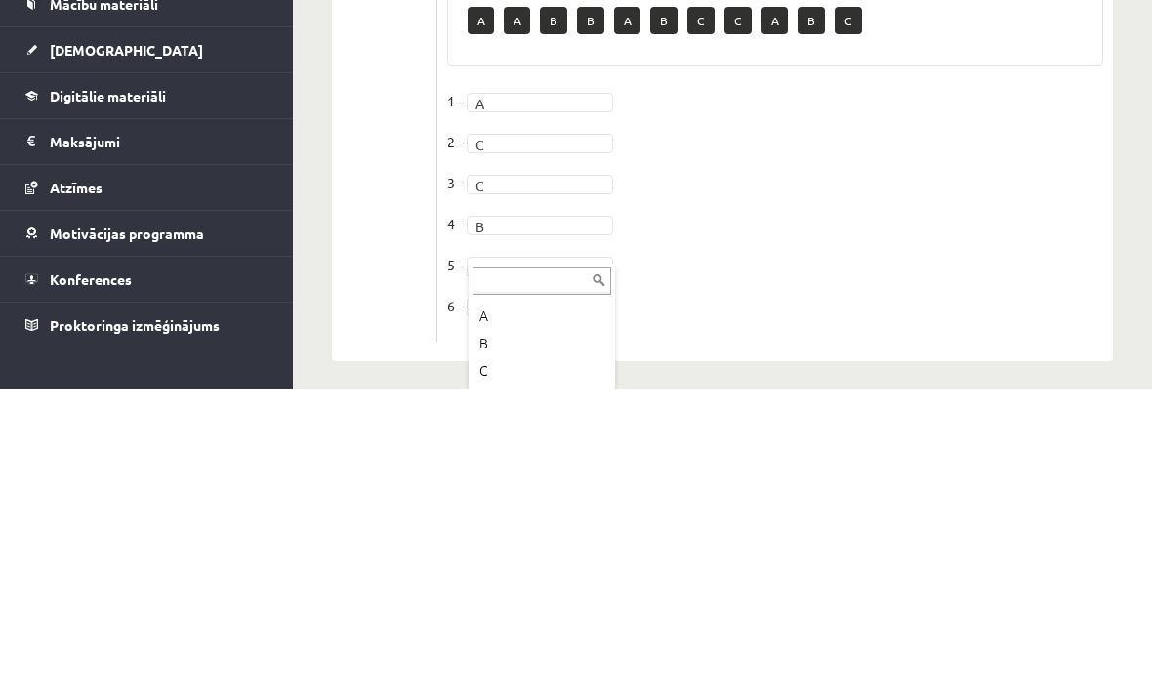
scroll to position [133, 0]
type input "*"
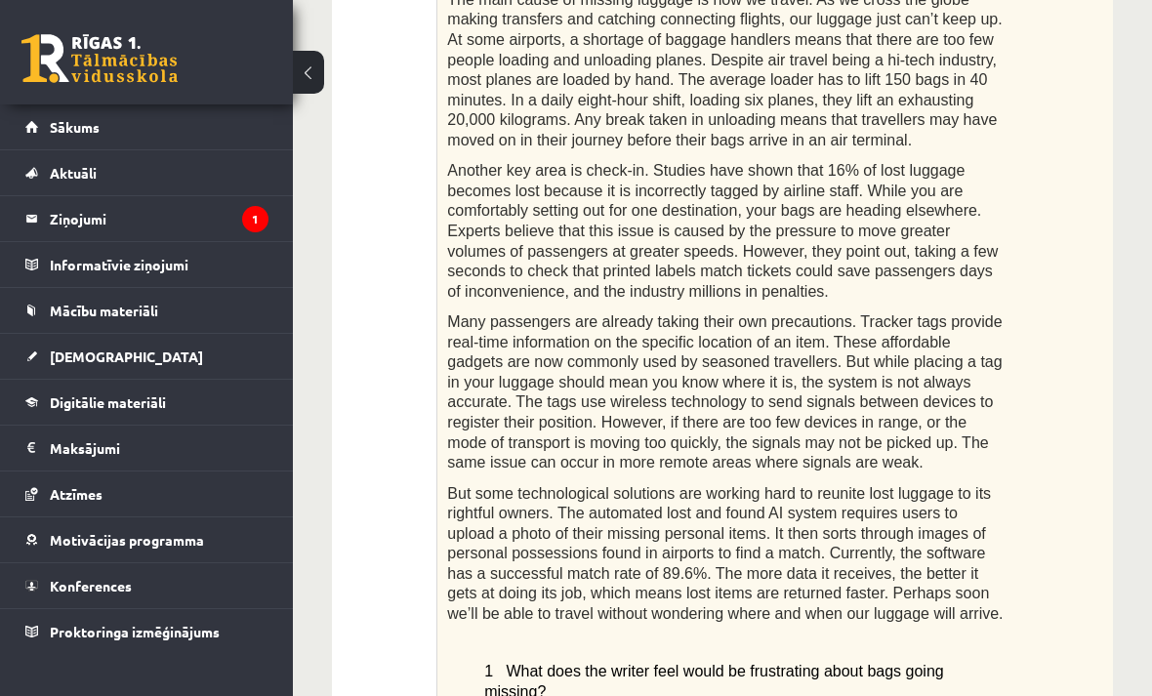
scroll to position [645, 0]
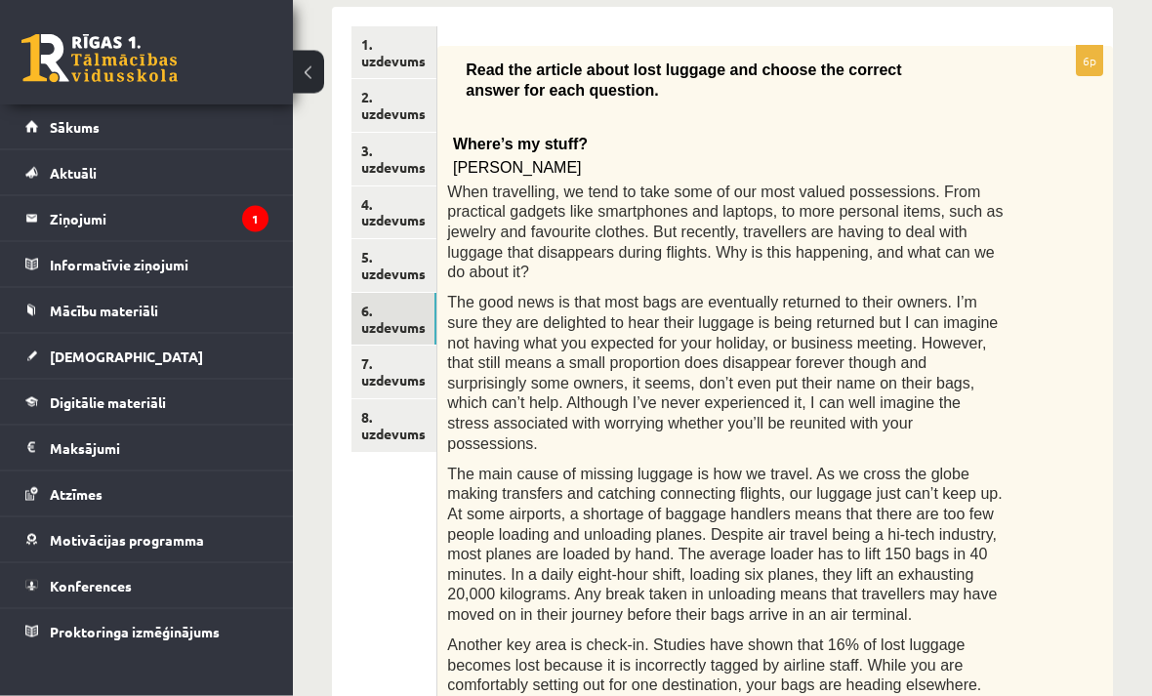
scroll to position [324, 0]
click at [410, 372] on link "7. uzdevums" at bounding box center [393, 372] width 85 height 53
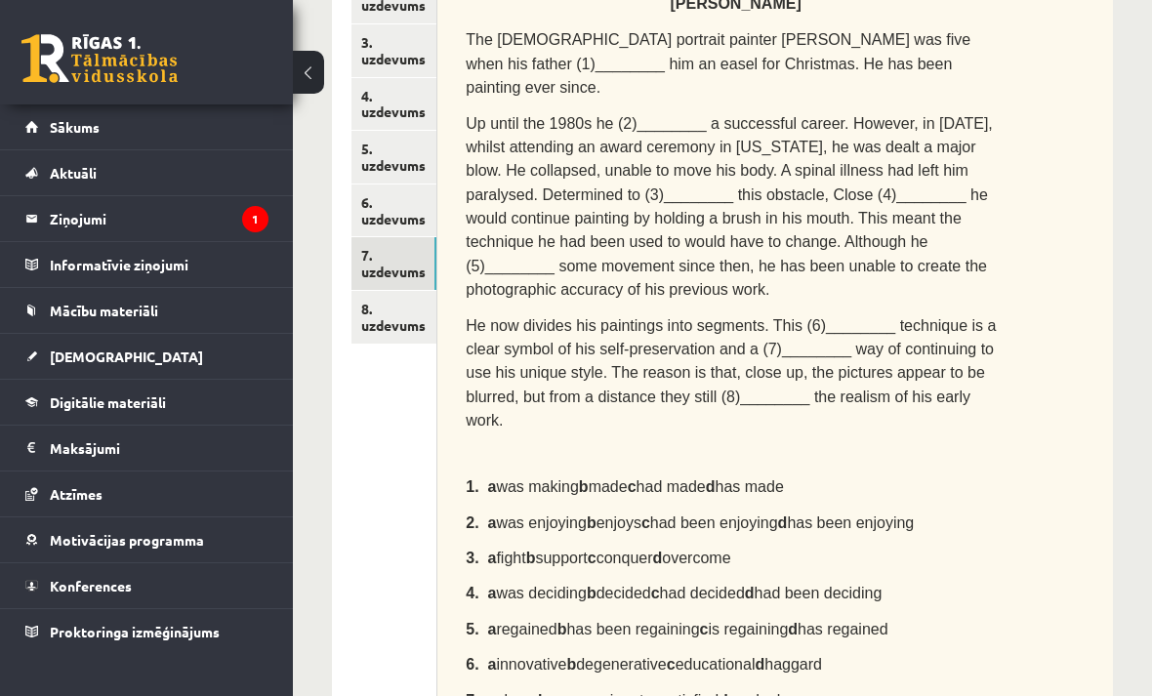
scroll to position [430, 0]
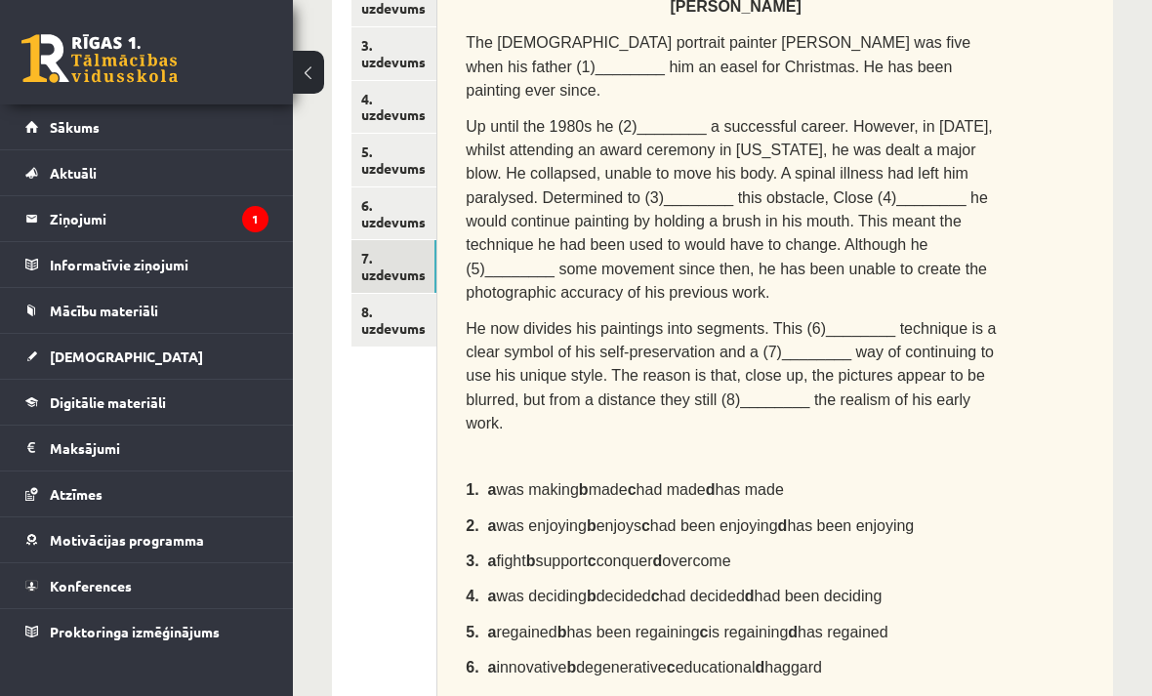
click at [1065, 266] on div "Complete the text with the correct words (a–d). [PERSON_NAME] The [DEMOGRAPHIC_…" at bounding box center [775, 356] width 676 height 832
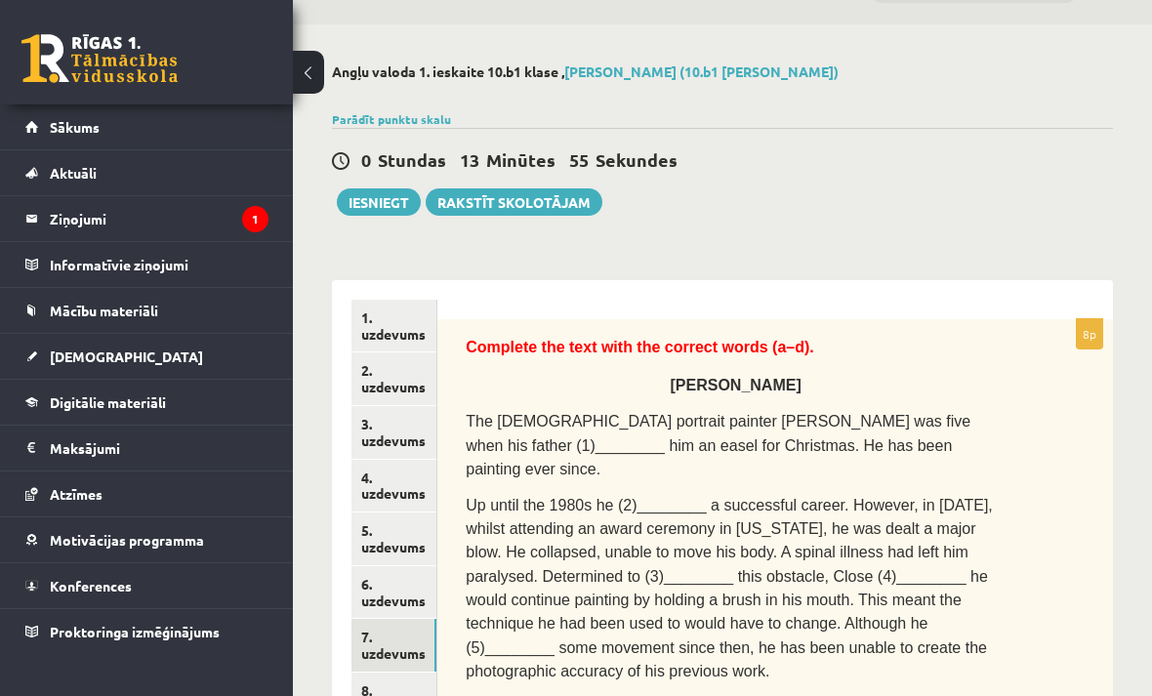
scroll to position [0, 0]
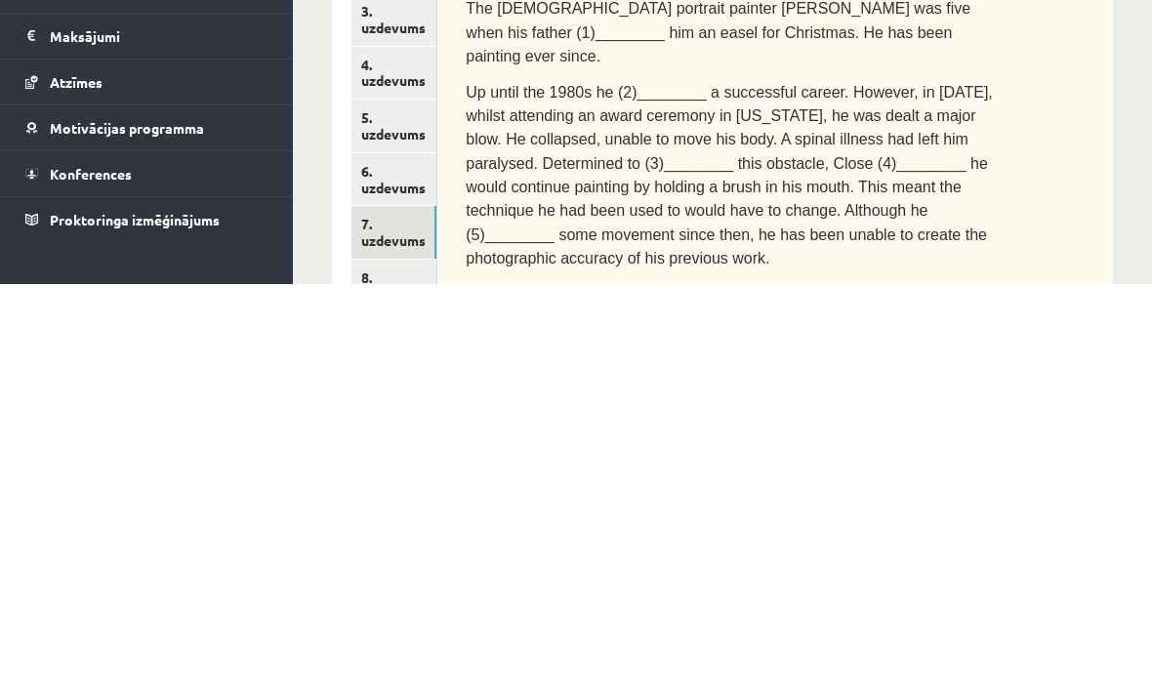
click at [392, 672] on link "8. uzdevums" at bounding box center [393, 698] width 85 height 53
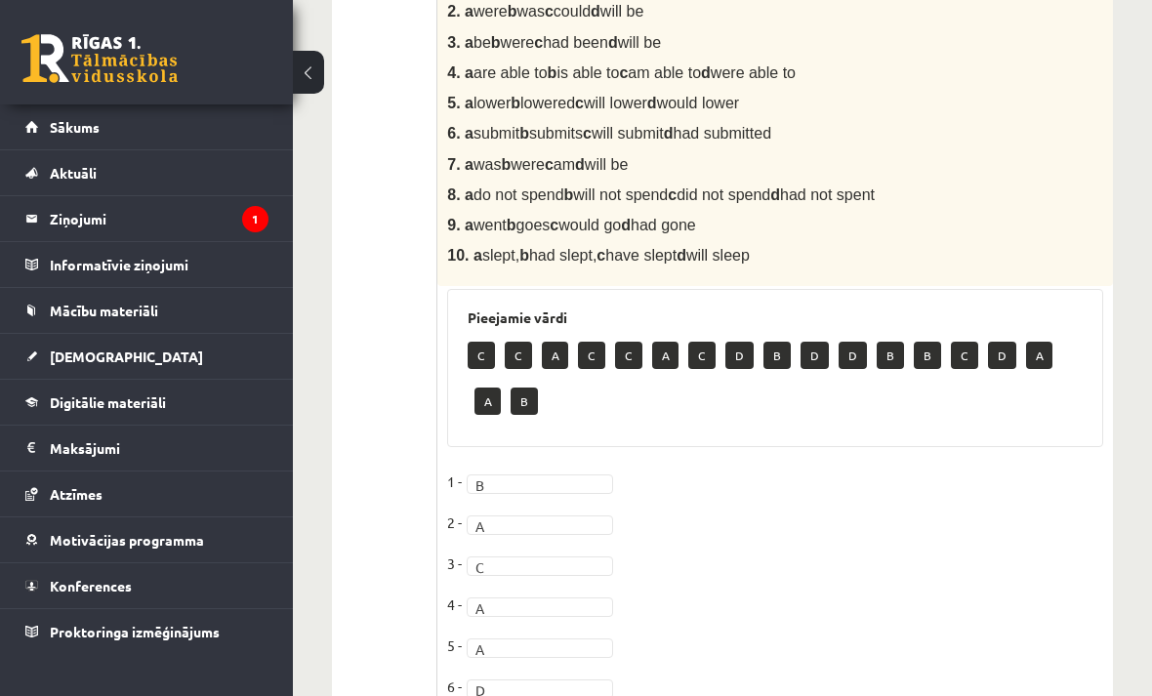
scroll to position [855, 0]
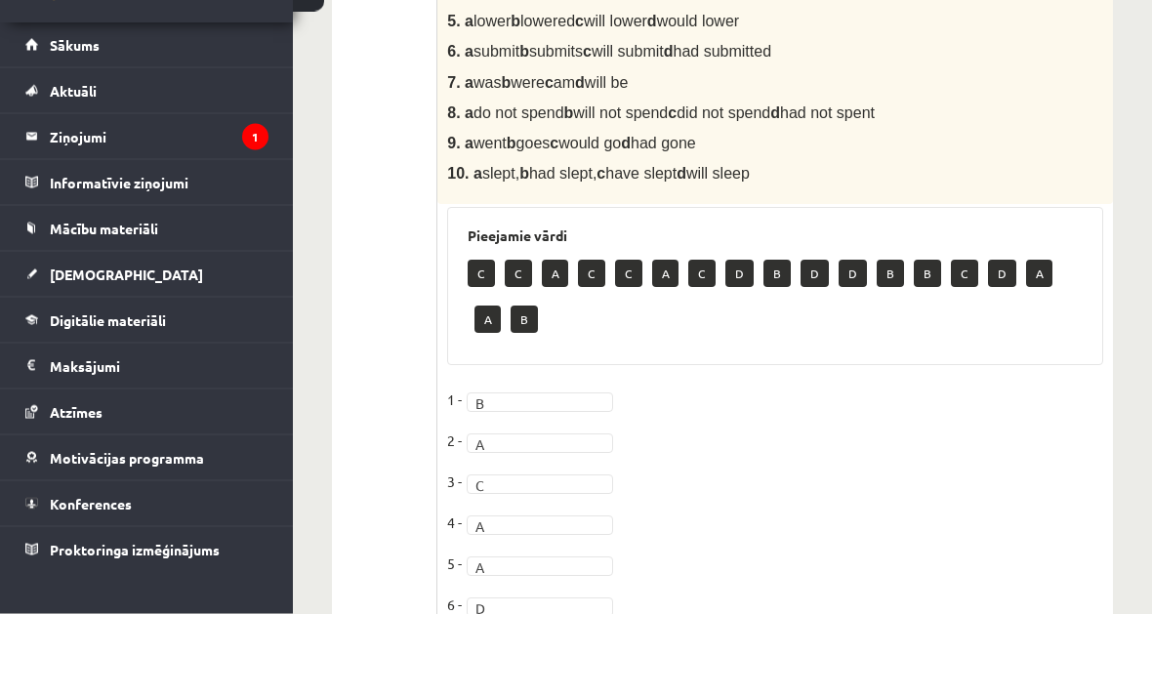
click at [1139, 115] on div "Angļu valoda 1. ieskaite 10.b1 [PERSON_NAME] Kairiša (10.b1 [PERSON_NAME]) Parā…" at bounding box center [722, 83] width 859 height 1726
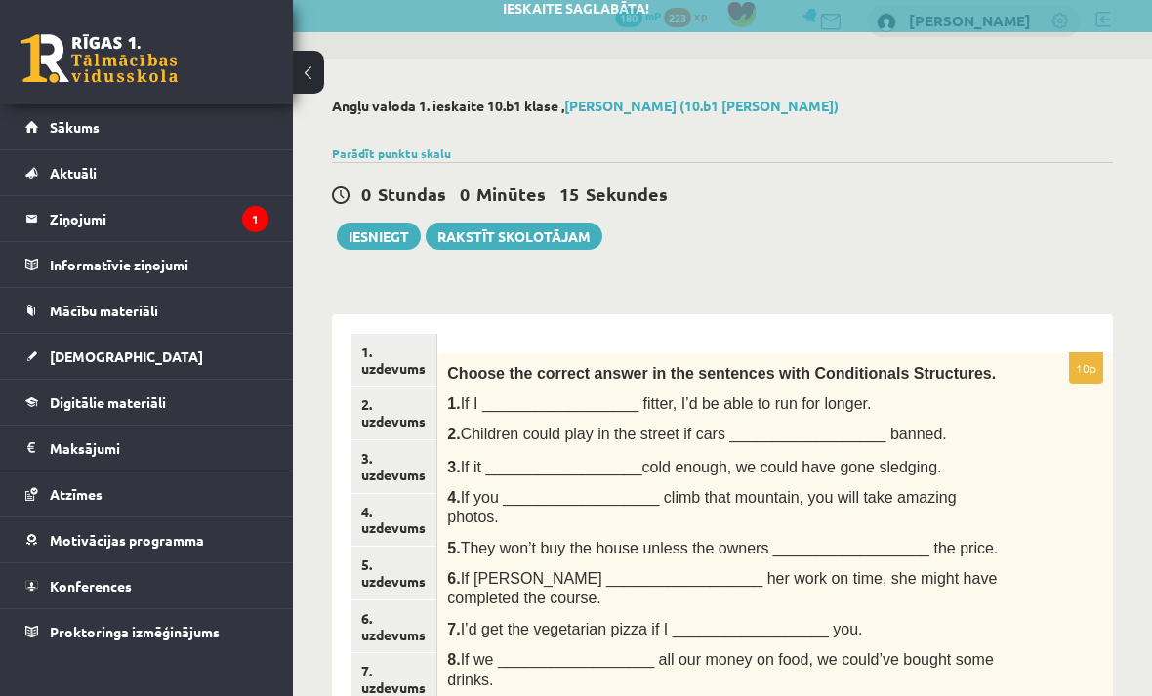
scroll to position [0, 0]
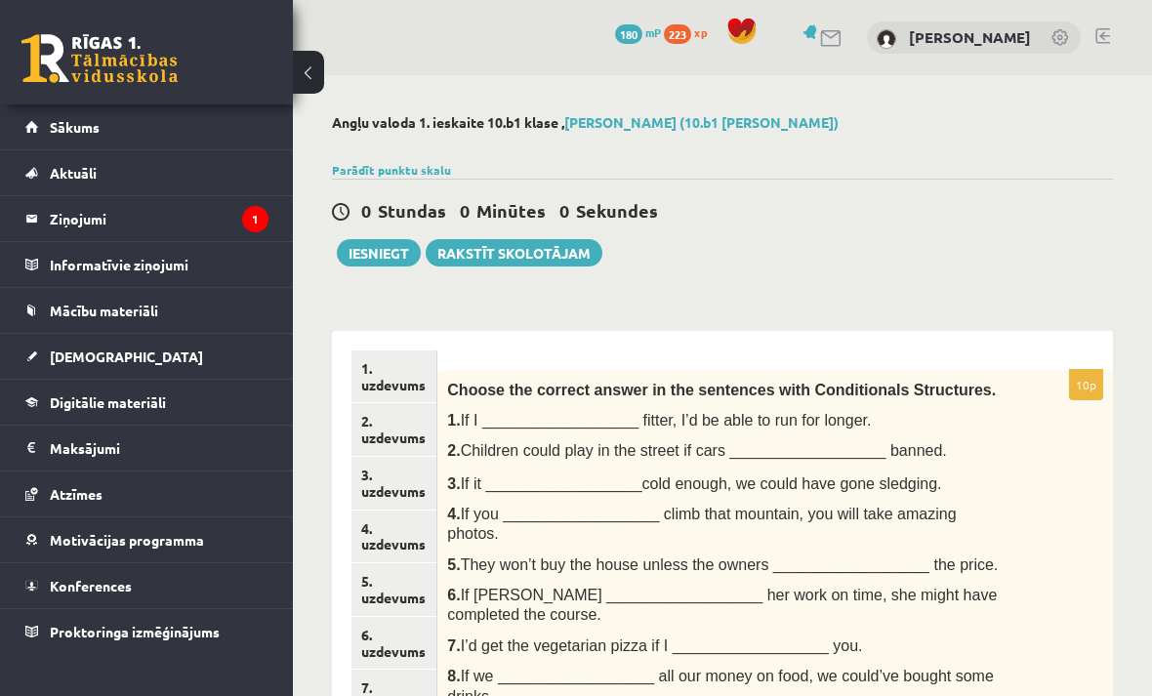
click at [383, 262] on button "Iesniegt" at bounding box center [379, 252] width 84 height 27
